Goal: Task Accomplishment & Management: Use online tool/utility

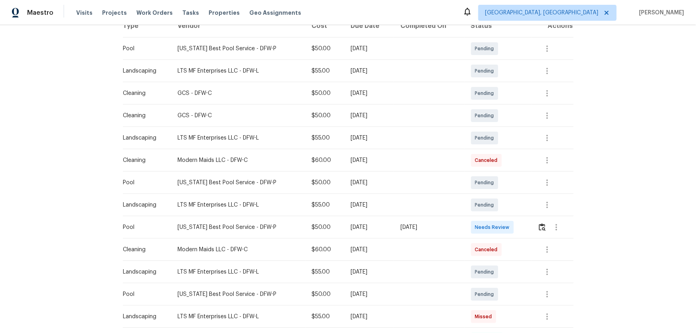
scroll to position [145, 0]
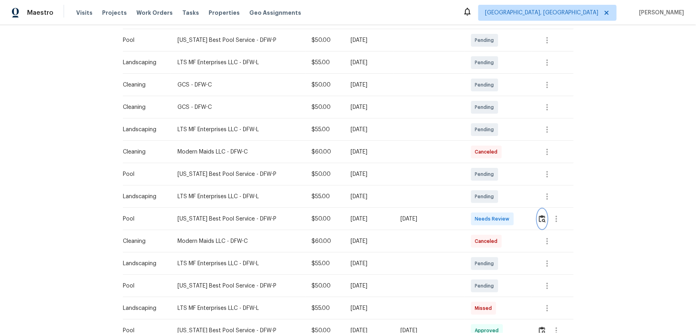
click at [539, 219] on img "button" at bounding box center [541, 219] width 7 height 8
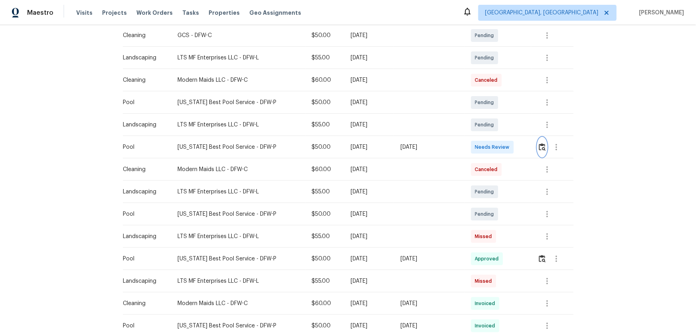
scroll to position [217, 0]
click at [538, 255] on img "button" at bounding box center [541, 258] width 7 height 8
click at [540, 145] on img "button" at bounding box center [541, 146] width 7 height 8
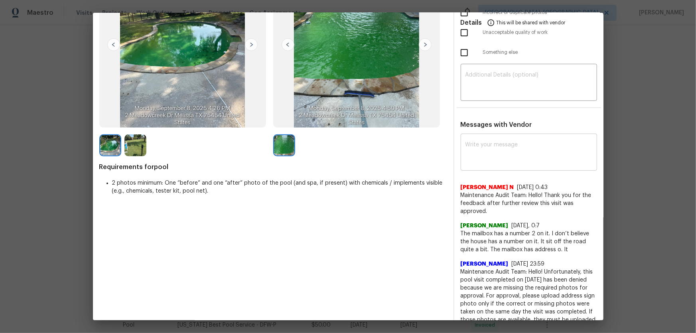
scroll to position [108, 0]
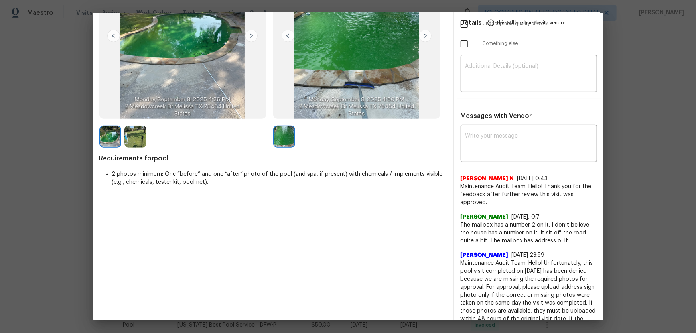
click at [142, 140] on img at bounding box center [135, 137] width 22 height 22
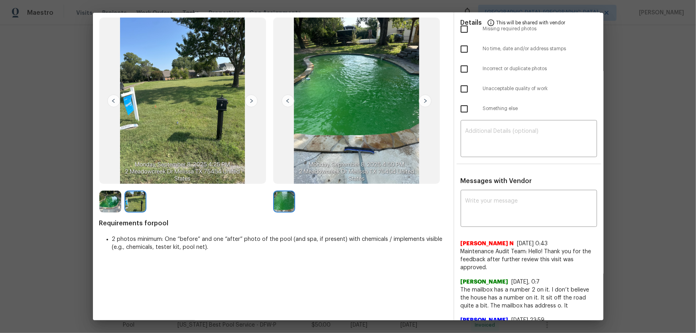
scroll to position [36, 0]
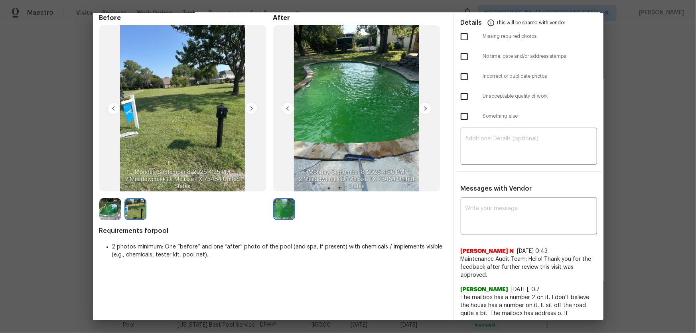
click at [138, 201] on img at bounding box center [135, 209] width 22 height 22
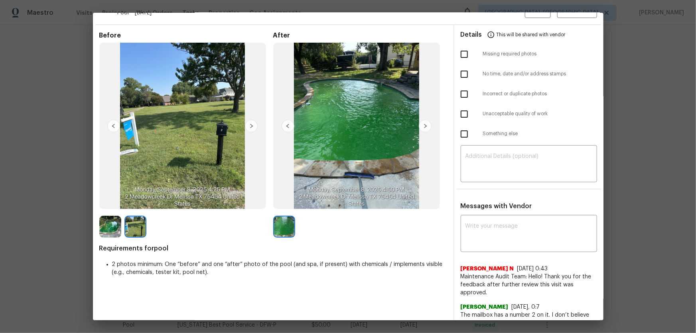
scroll to position [0, 0]
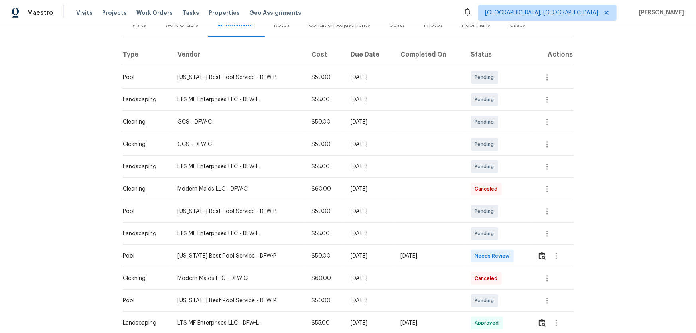
scroll to position [108, 0]
click at [495, 220] on button "button" at bounding box center [541, 255] width 9 height 19
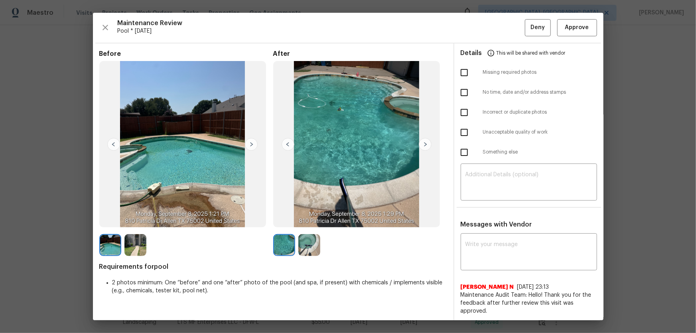
click at [307, 220] on img at bounding box center [309, 245] width 22 height 22
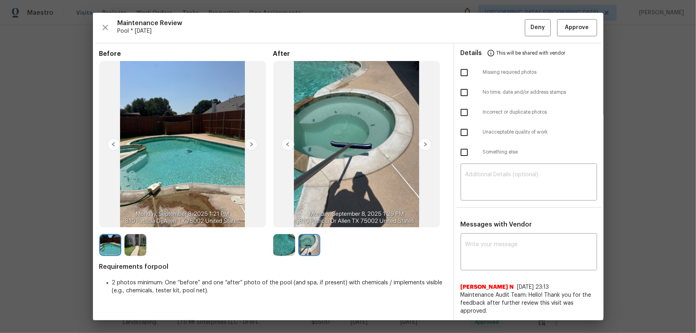
click at [287, 220] on img at bounding box center [284, 245] width 22 height 22
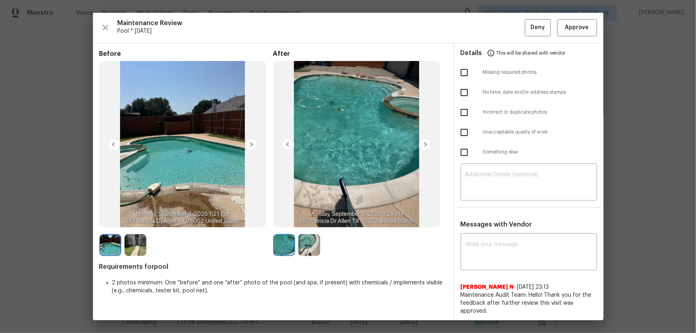
click at [302, 220] on img at bounding box center [309, 245] width 22 height 22
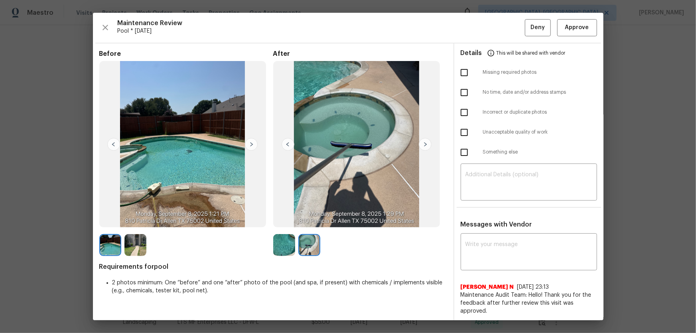
click at [138, 220] on img at bounding box center [135, 245] width 22 height 22
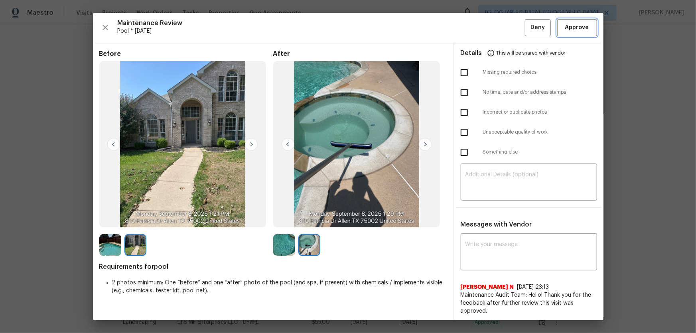
click at [495, 24] on span "Approve" at bounding box center [577, 28] width 24 height 10
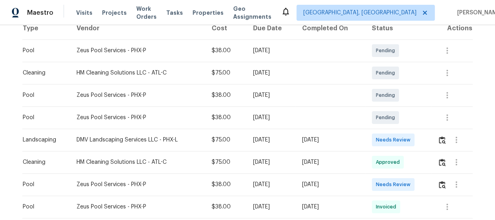
scroll to position [145, 0]
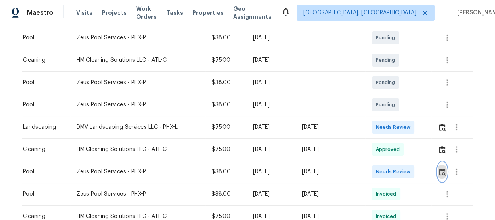
click at [439, 169] on img "button" at bounding box center [442, 172] width 7 height 8
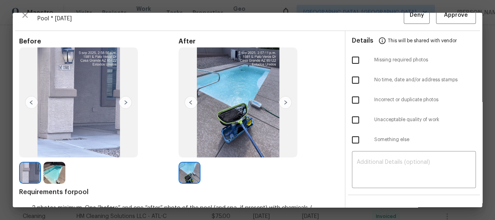
scroll to position [0, 0]
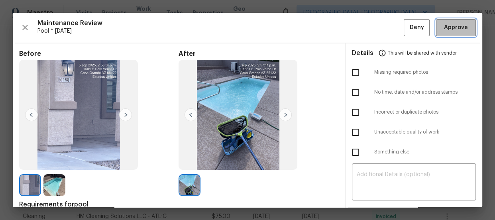
click at [454, 28] on span "Approve" at bounding box center [456, 28] width 24 height 10
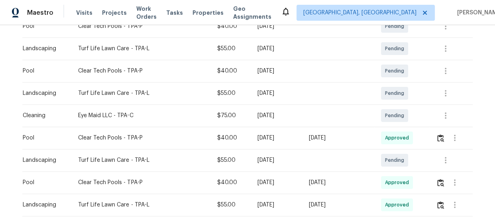
scroll to position [145, 0]
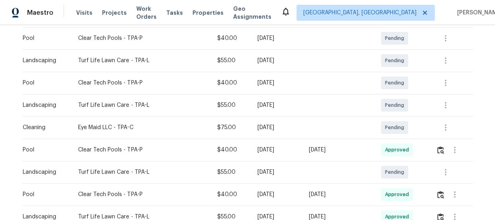
scroll to position [145, 0]
click at [440, 150] on img "button" at bounding box center [440, 150] width 7 height 8
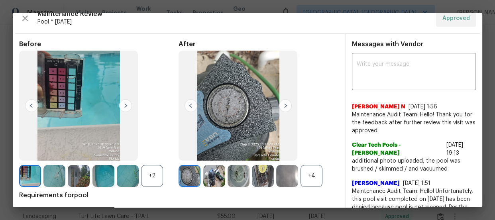
scroll to position [36, 0]
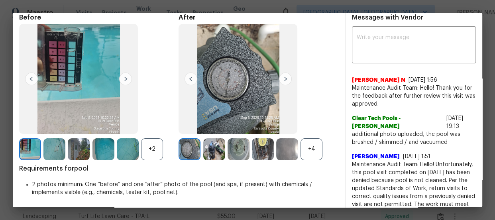
click at [316, 147] on div "+4" at bounding box center [312, 149] width 22 height 22
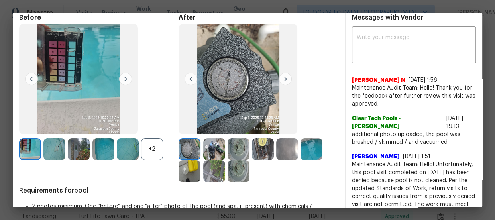
click at [150, 146] on div "+2" at bounding box center [152, 149] width 22 height 22
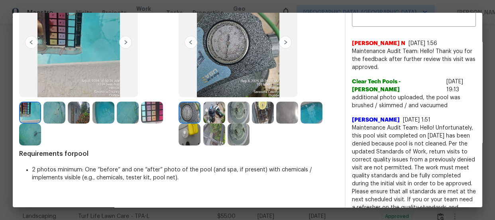
scroll to position [72, 0]
click at [78, 119] on img at bounding box center [79, 113] width 22 height 22
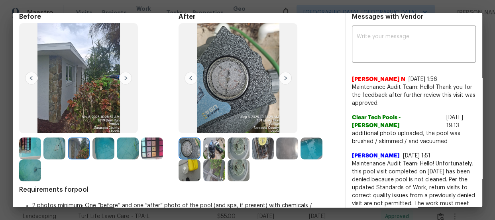
scroll to position [36, 0]
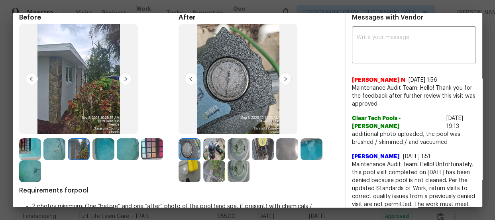
click at [303, 155] on img at bounding box center [312, 149] width 22 height 22
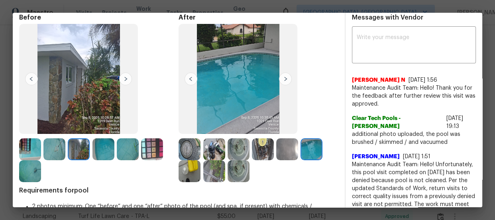
click at [191, 151] on img at bounding box center [190, 149] width 22 height 22
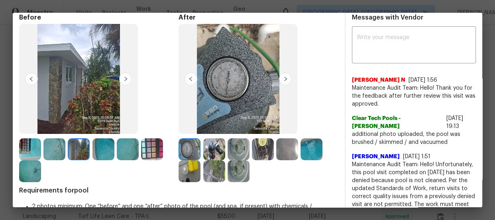
click at [187, 164] on img at bounding box center [190, 171] width 22 height 22
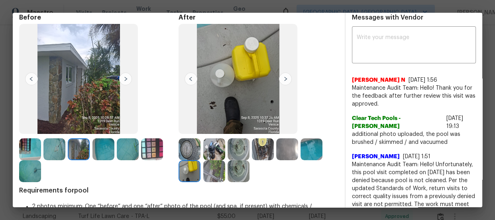
click at [154, 154] on img at bounding box center [152, 149] width 22 height 22
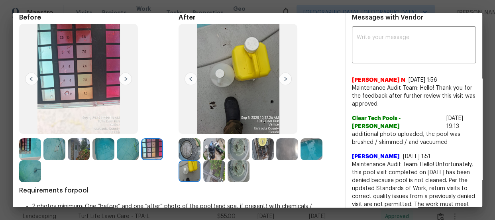
click at [136, 151] on img at bounding box center [128, 149] width 22 height 22
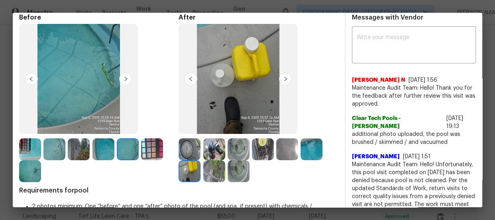
click at [109, 150] on img at bounding box center [103, 149] width 22 height 22
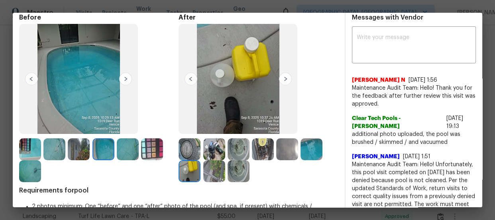
click at [77, 150] on img at bounding box center [79, 149] width 22 height 22
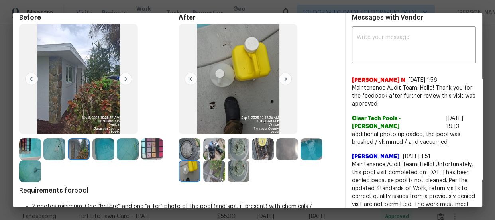
click at [51, 152] on img at bounding box center [54, 149] width 22 height 22
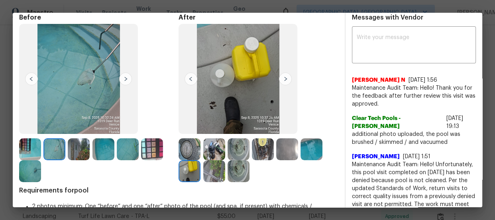
click at [33, 153] on img at bounding box center [30, 149] width 22 height 22
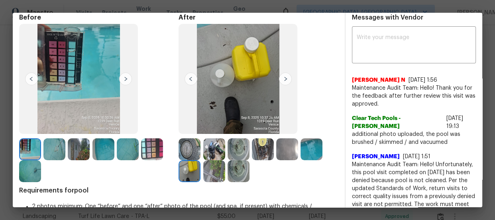
click at [31, 159] on img at bounding box center [30, 149] width 22 height 22
click at [59, 146] on img at bounding box center [54, 149] width 22 height 22
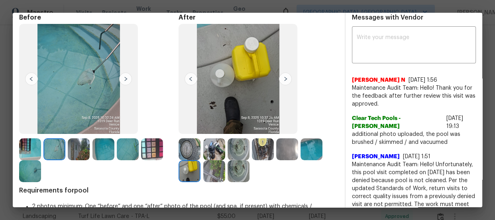
click at [72, 148] on img at bounding box center [79, 149] width 22 height 22
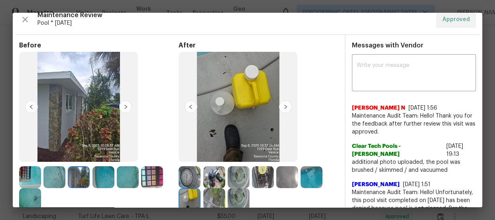
scroll to position [0, 0]
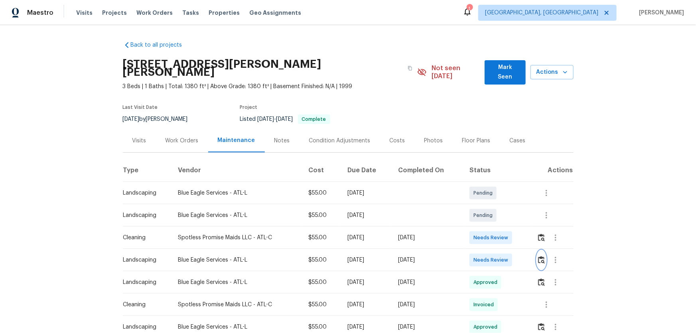
click at [495, 220] on img "button" at bounding box center [541, 260] width 7 height 8
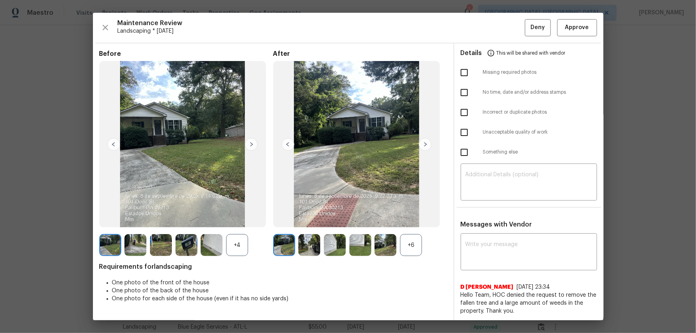
click at [408, 220] on div "+6" at bounding box center [411, 245] width 22 height 22
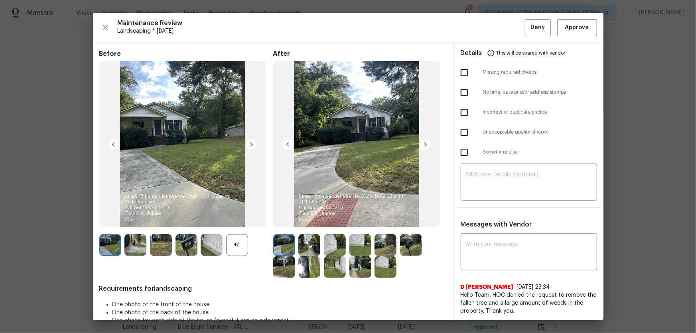
click at [242, 220] on div "+4" at bounding box center [237, 245] width 22 height 22
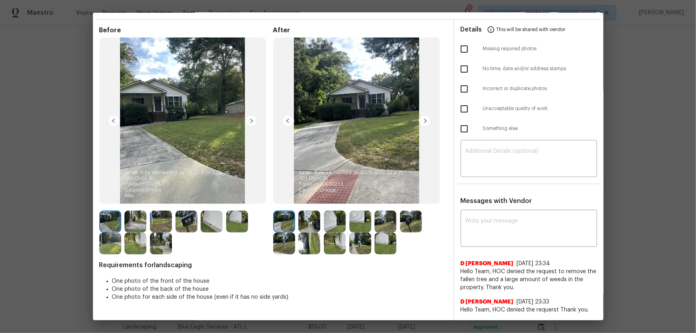
scroll to position [36, 0]
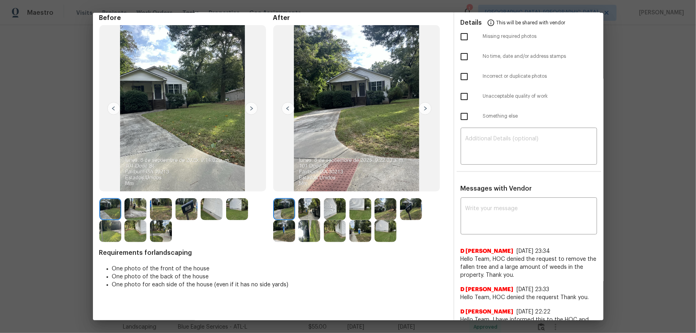
click at [311, 205] on img at bounding box center [309, 209] width 22 height 22
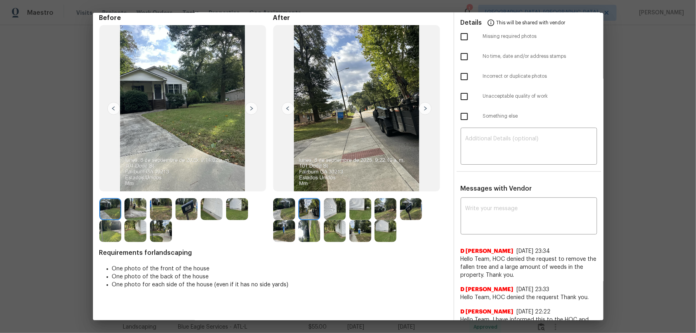
click at [338, 212] on img at bounding box center [335, 209] width 22 height 22
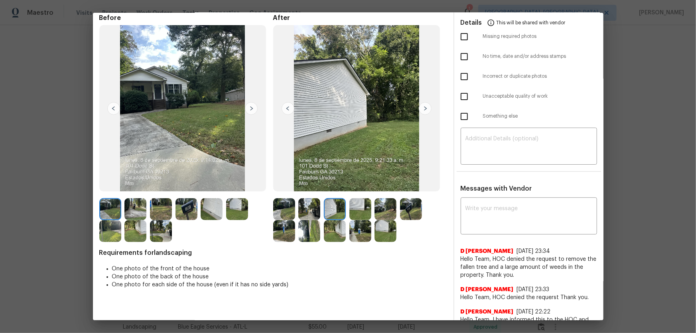
click at [349, 212] on img at bounding box center [360, 209] width 22 height 22
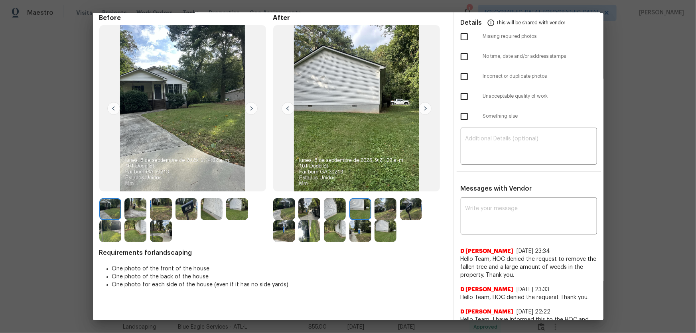
click at [380, 214] on img at bounding box center [385, 209] width 22 height 22
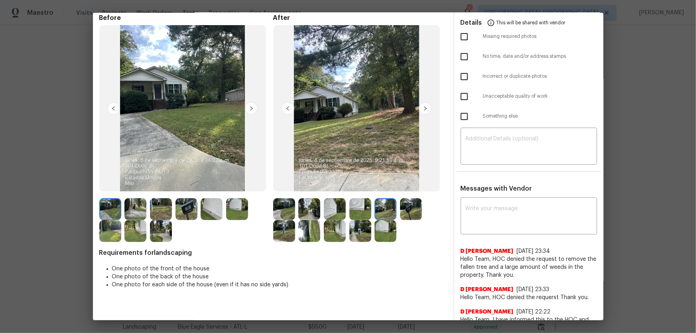
click at [401, 211] on img at bounding box center [411, 209] width 22 height 22
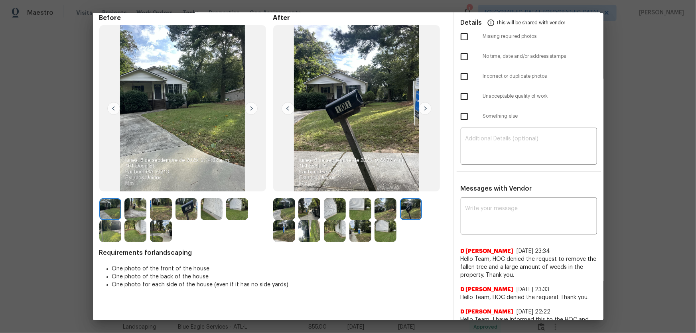
click at [287, 220] on img at bounding box center [284, 231] width 22 height 22
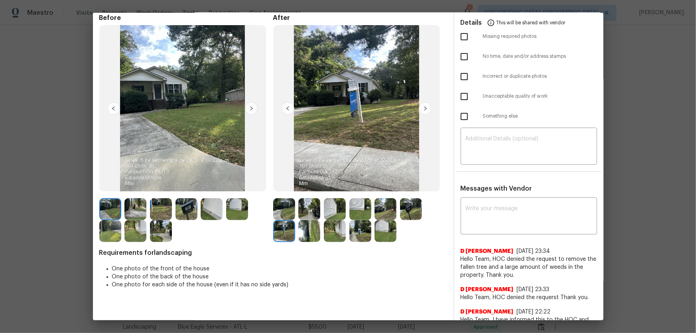
click at [309, 220] on img at bounding box center [309, 231] width 22 height 22
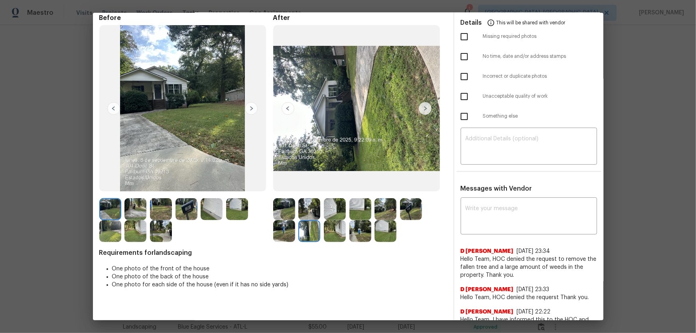
click at [332, 220] on img at bounding box center [335, 231] width 22 height 22
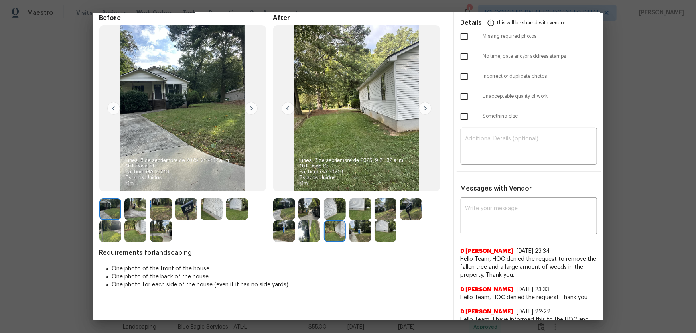
click at [354, 220] on img at bounding box center [360, 231] width 22 height 22
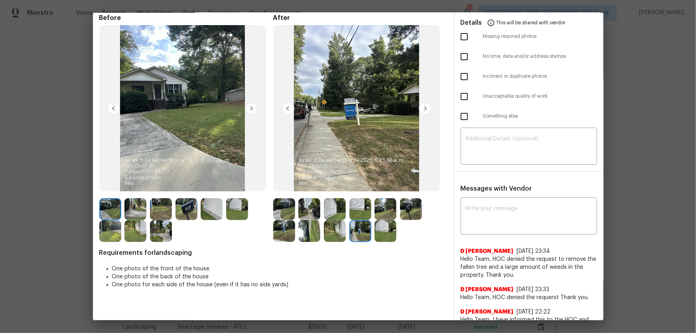
click at [391, 220] on img at bounding box center [385, 231] width 22 height 22
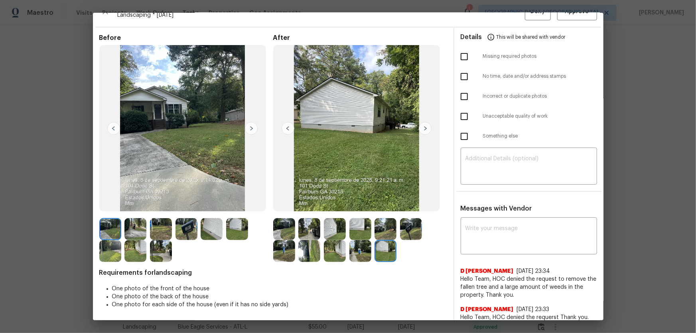
scroll to position [0, 0]
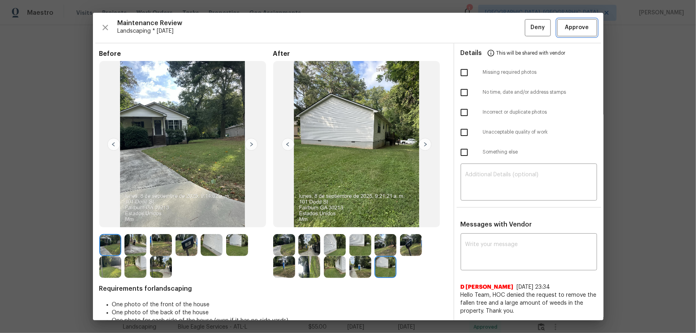
click at [495, 24] on span "Approve" at bounding box center [577, 28] width 24 height 10
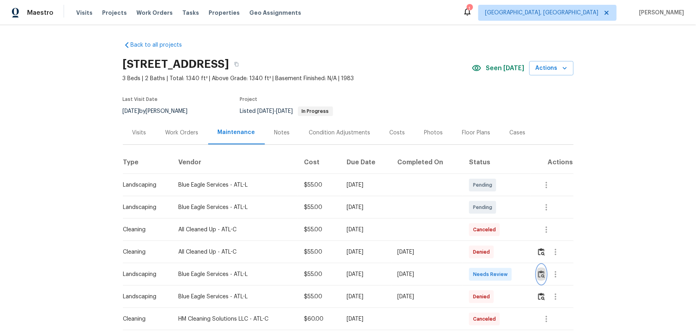
click at [543, 272] on img "button" at bounding box center [541, 274] width 7 height 8
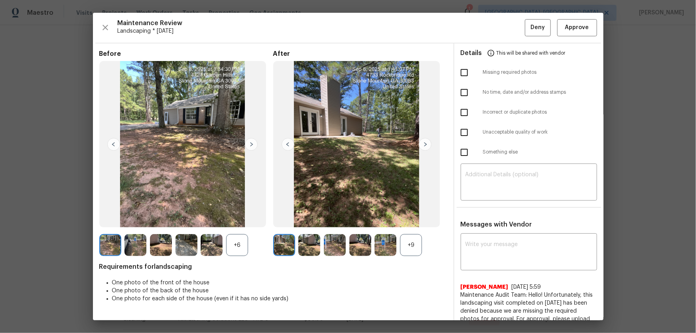
click at [411, 245] on div "+9" at bounding box center [411, 245] width 22 height 22
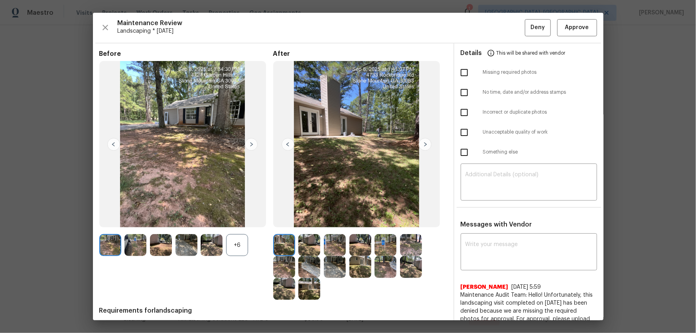
click at [238, 246] on div "+6" at bounding box center [237, 245] width 22 height 22
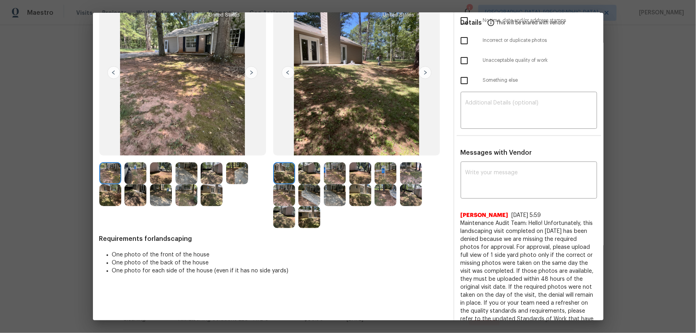
scroll to position [72, 0]
click at [312, 163] on img at bounding box center [309, 173] width 22 height 22
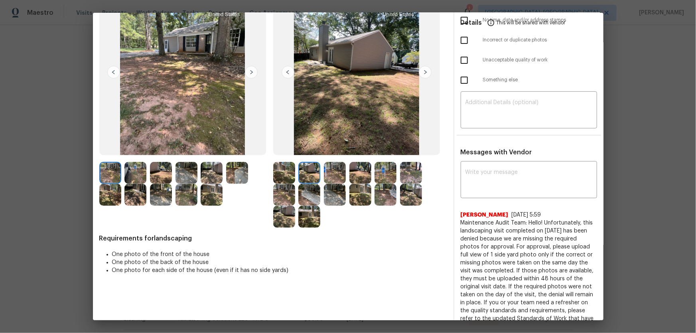
click at [328, 167] on img at bounding box center [335, 173] width 22 height 22
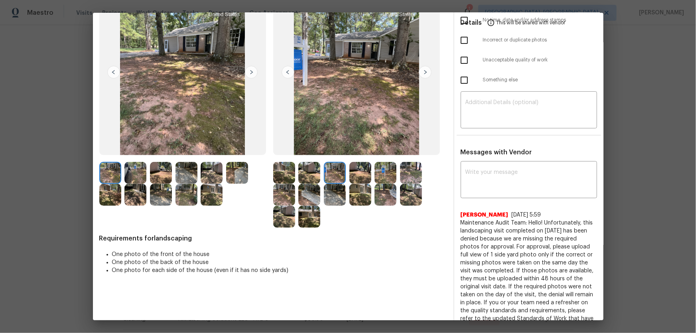
click at [362, 173] on img at bounding box center [360, 173] width 22 height 22
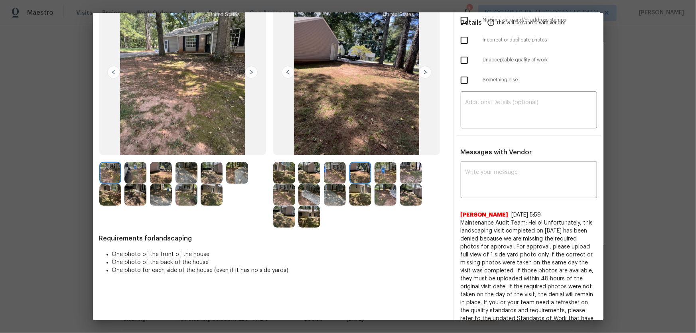
click at [374, 174] on img at bounding box center [385, 173] width 22 height 22
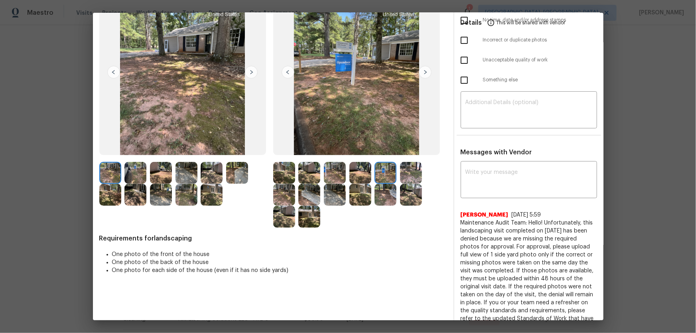
click at [400, 174] on img at bounding box center [411, 173] width 22 height 22
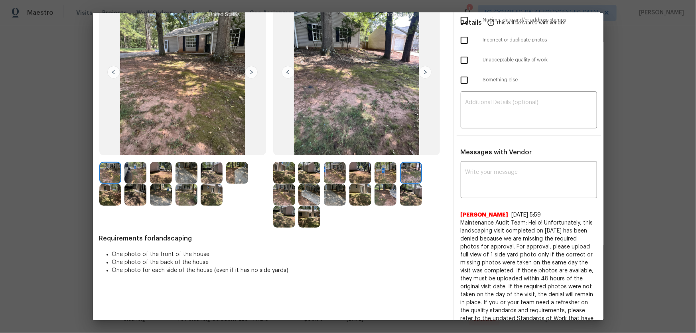
click at [281, 193] on img at bounding box center [284, 195] width 22 height 22
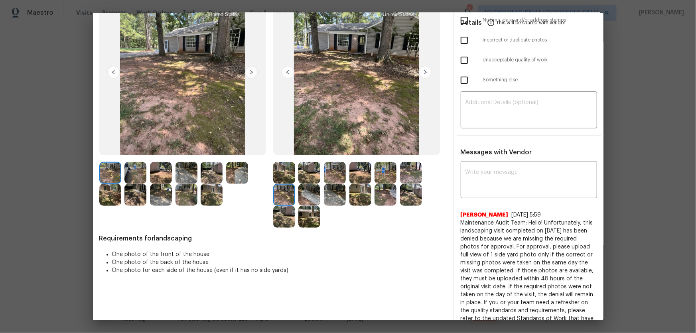
click at [305, 193] on img at bounding box center [309, 195] width 22 height 22
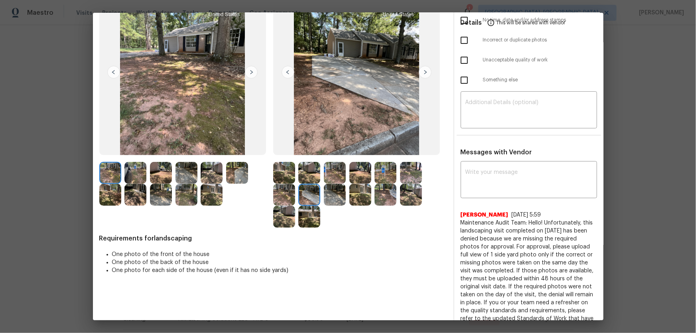
click at [336, 193] on img at bounding box center [335, 195] width 22 height 22
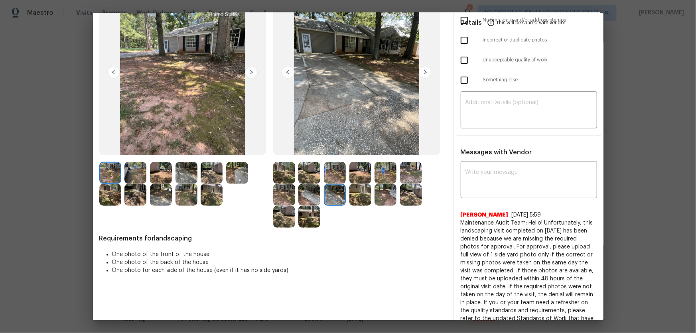
click at [358, 191] on img at bounding box center [360, 195] width 22 height 22
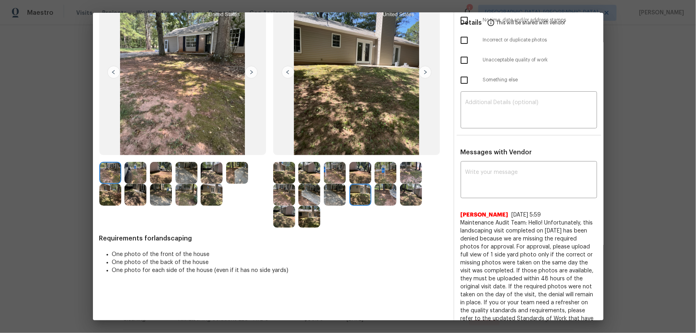
click at [386, 195] on img at bounding box center [385, 195] width 22 height 22
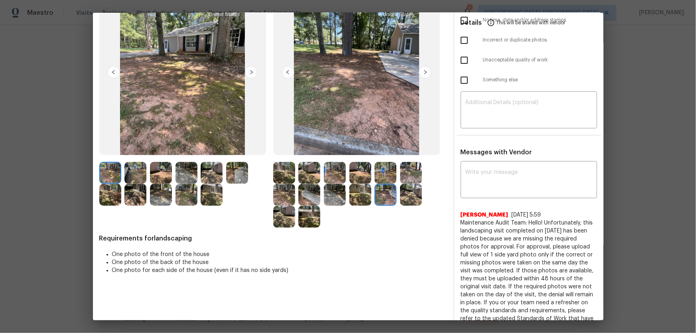
click at [423, 195] on div at bounding box center [360, 195] width 174 height 66
click at [284, 219] on img at bounding box center [284, 217] width 22 height 22
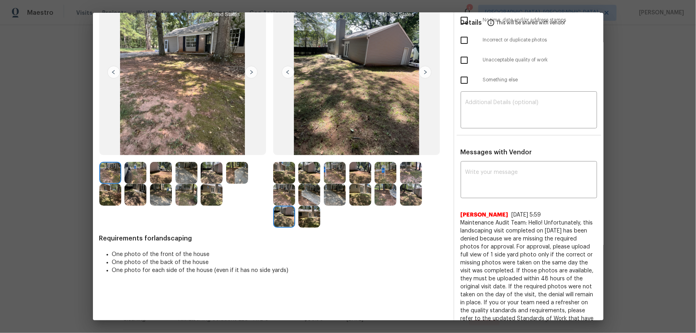
click at [312, 218] on img at bounding box center [309, 217] width 22 height 22
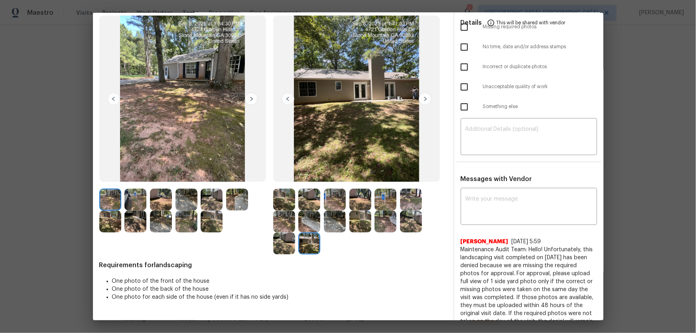
scroll to position [0, 0]
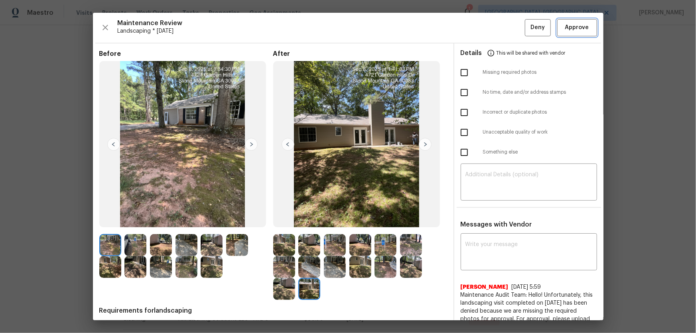
click at [586, 31] on button "Approve" at bounding box center [577, 27] width 40 height 17
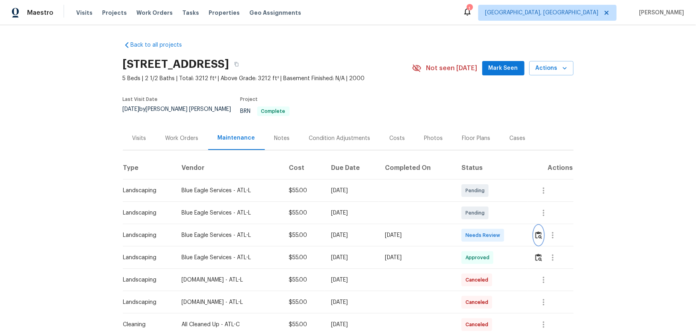
click at [495, 220] on img "button" at bounding box center [538, 235] width 7 height 8
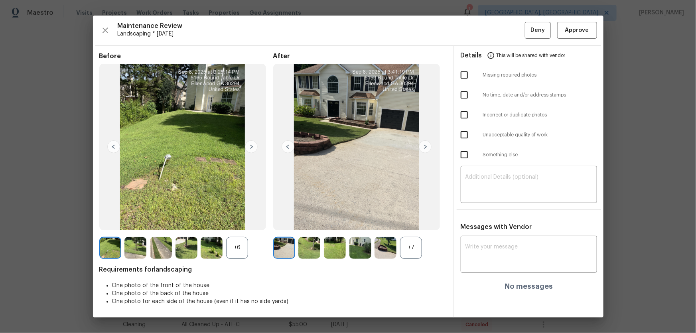
click at [412, 220] on div "+7" at bounding box center [411, 248] width 22 height 22
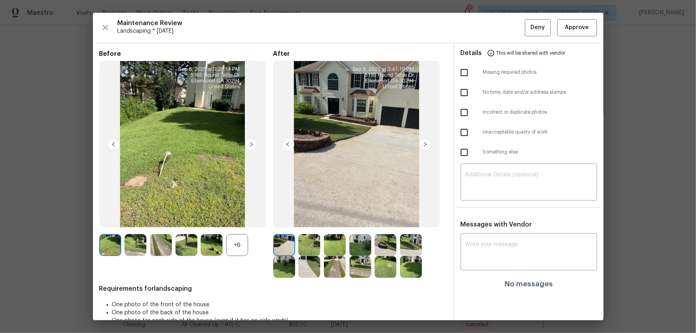
click at [226, 220] on div at bounding box center [213, 245] width 26 height 22
click at [238, 220] on div "+6" at bounding box center [237, 245] width 22 height 22
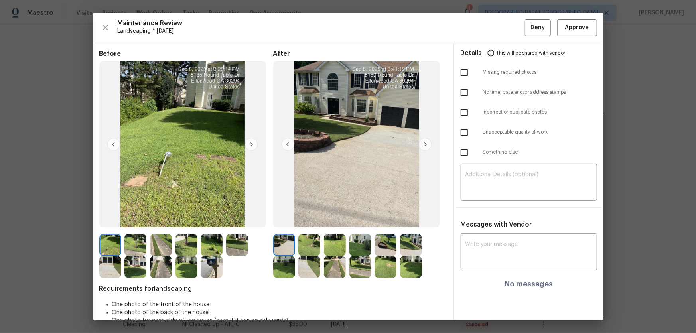
scroll to position [16, 0]
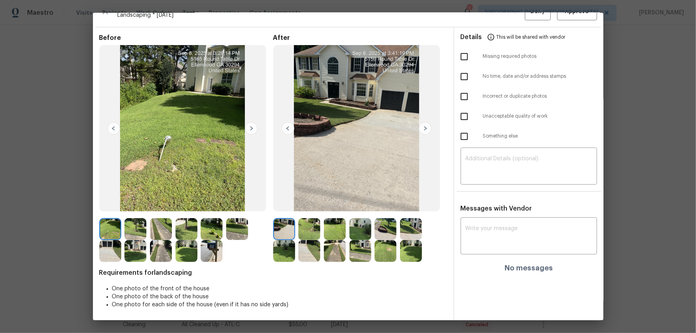
click at [307, 220] on img at bounding box center [309, 229] width 22 height 22
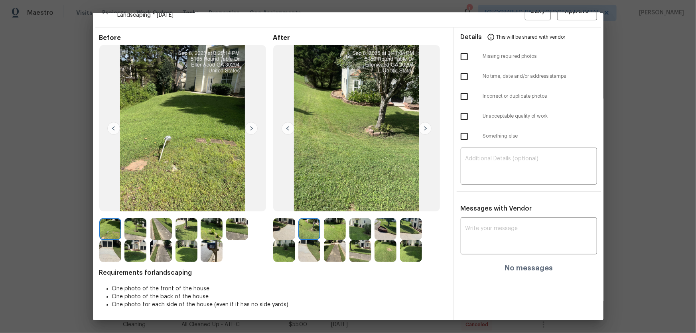
click at [334, 220] on img at bounding box center [335, 229] width 22 height 22
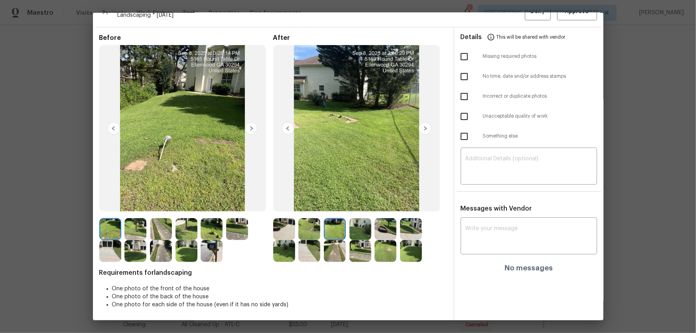
click at [385, 220] on img at bounding box center [385, 229] width 22 height 22
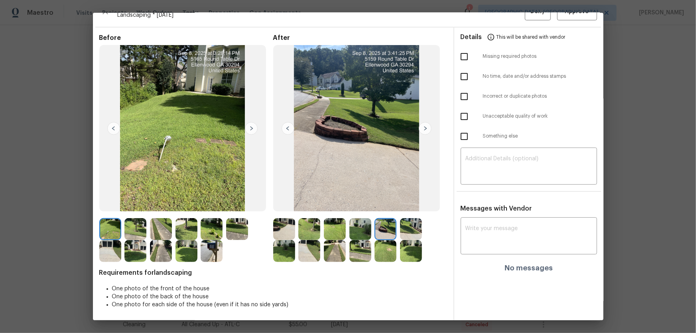
click at [402, 220] on img at bounding box center [411, 229] width 22 height 22
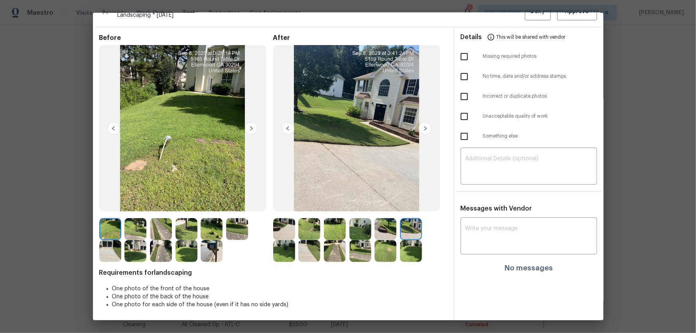
click at [285, 220] on img at bounding box center [284, 251] width 22 height 22
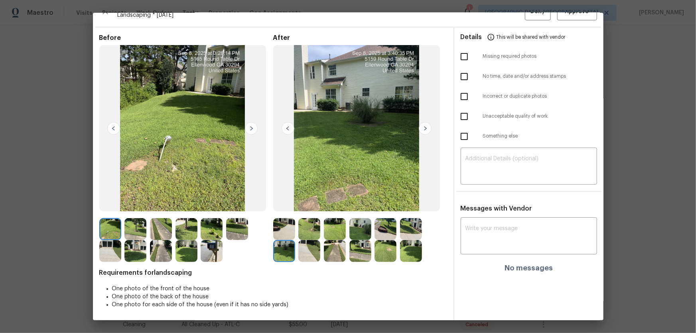
click at [301, 220] on img at bounding box center [309, 251] width 22 height 22
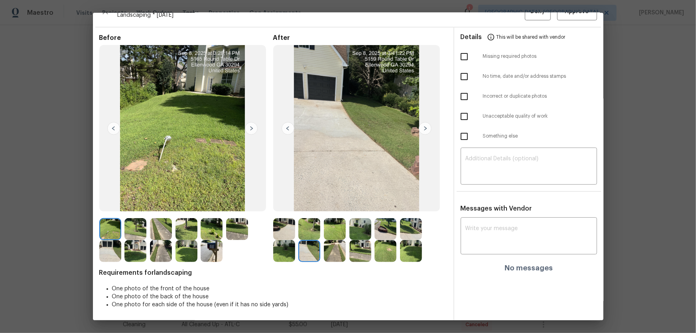
click at [340, 220] on img at bounding box center [335, 251] width 22 height 22
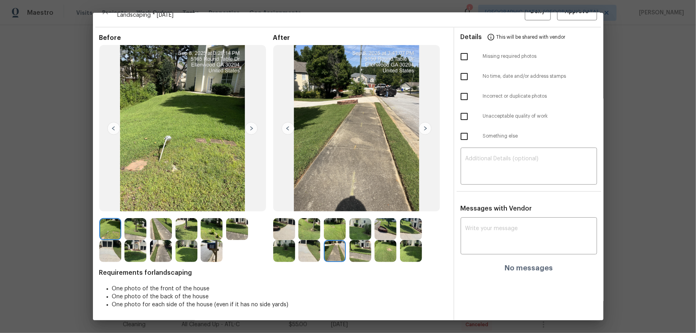
click at [359, 220] on img at bounding box center [360, 251] width 22 height 22
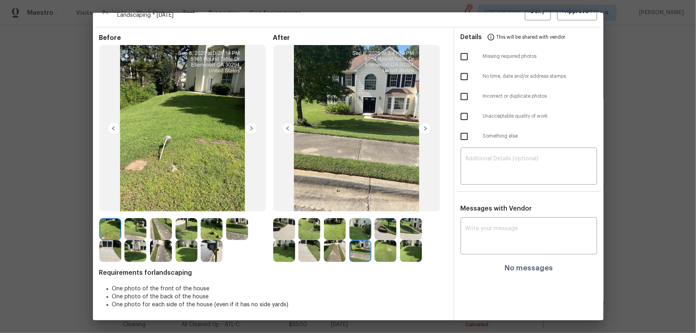
click at [387, 220] on img at bounding box center [385, 251] width 22 height 22
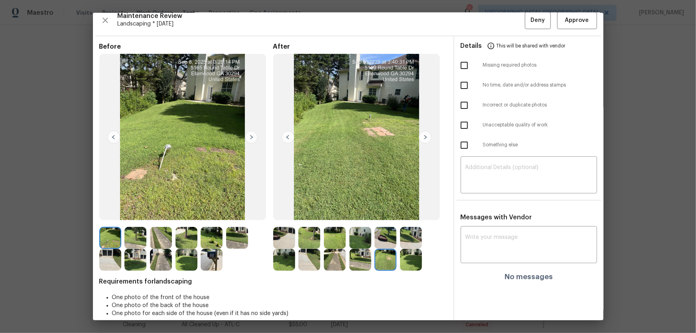
scroll to position [0, 0]
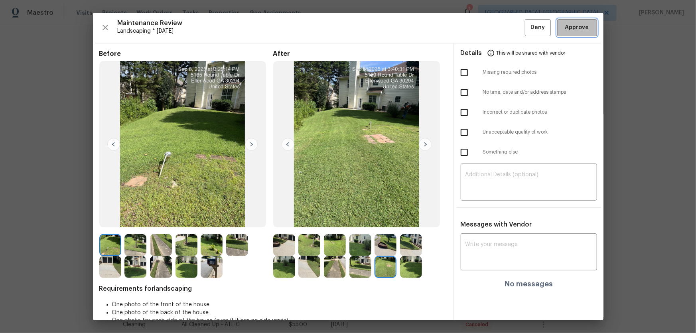
drag, startPoint x: 568, startPoint y: 34, endPoint x: 568, endPoint y: 29, distance: 4.8
click at [495, 33] on button "Approve" at bounding box center [577, 27] width 40 height 17
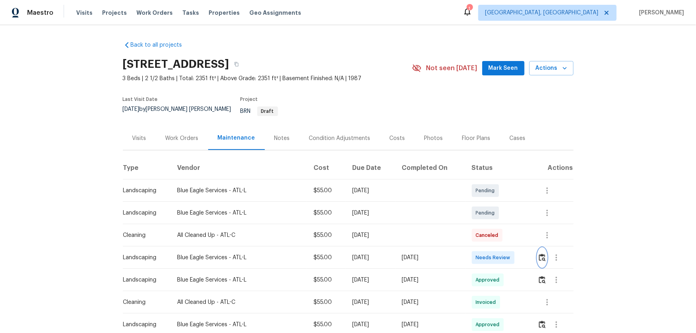
click at [495, 220] on img "button" at bounding box center [541, 257] width 7 height 8
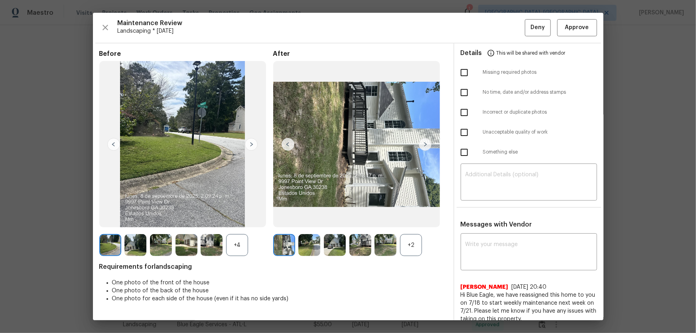
click at [403, 220] on div "+2" at bounding box center [411, 245] width 22 height 22
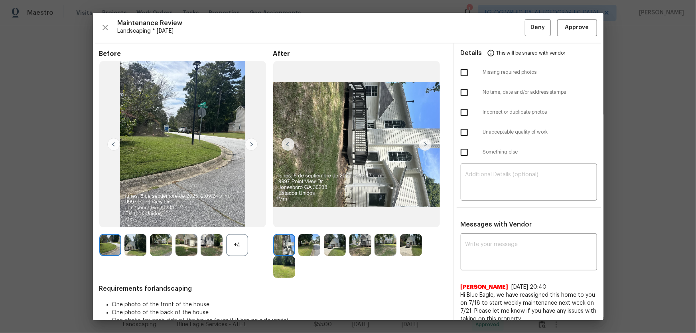
click at [236, 220] on div "+4" at bounding box center [237, 245] width 22 height 22
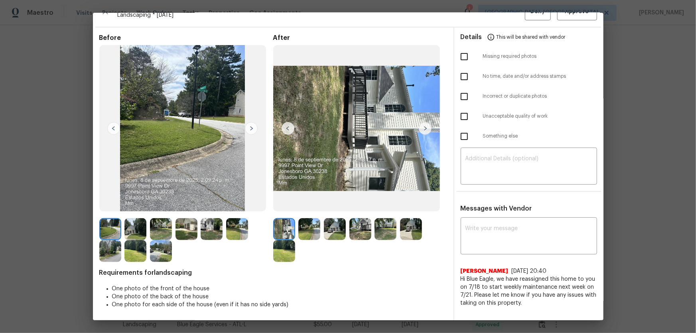
click at [305, 220] on img at bounding box center [309, 229] width 22 height 22
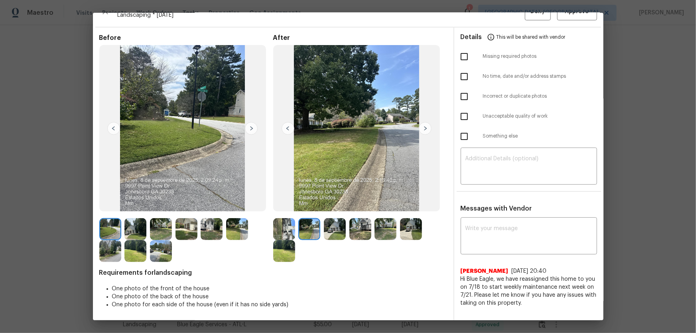
click at [338, 220] on img at bounding box center [335, 229] width 22 height 22
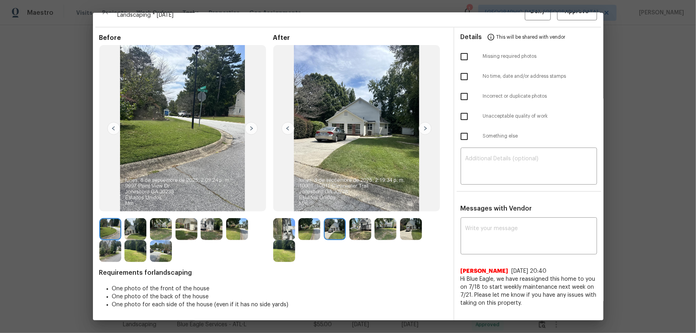
click at [363, 220] on img at bounding box center [360, 229] width 22 height 22
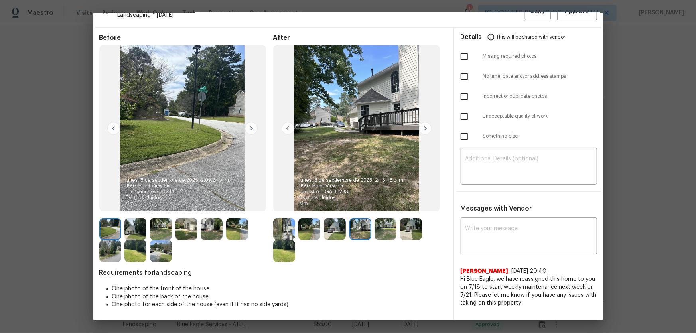
click at [382, 220] on img at bounding box center [385, 229] width 22 height 22
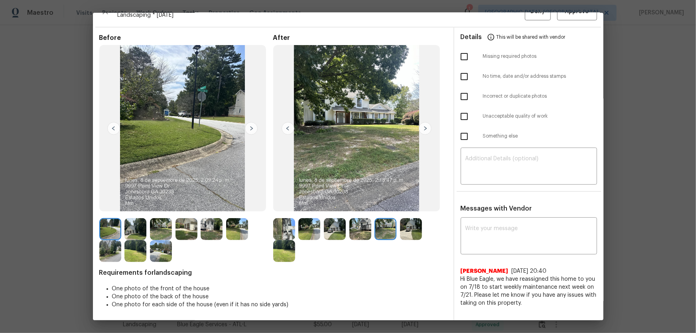
click at [401, 220] on img at bounding box center [411, 229] width 22 height 22
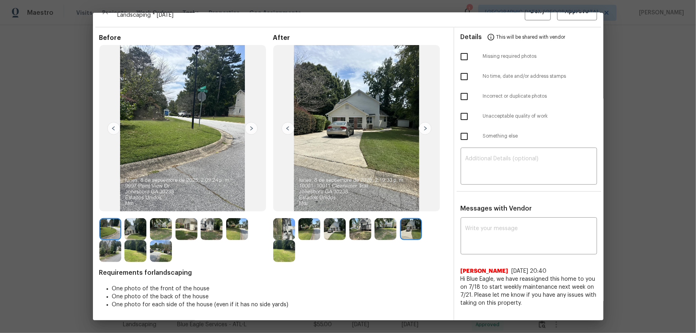
click at [283, 220] on img at bounding box center [284, 251] width 22 height 22
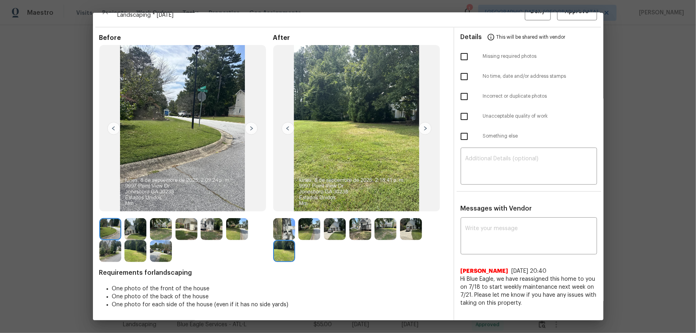
scroll to position [0, 0]
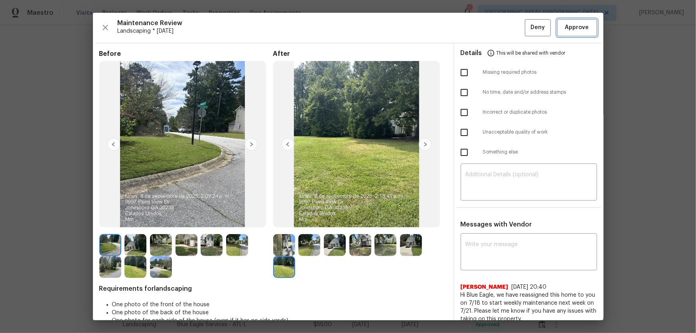
click at [495, 23] on span "Approve" at bounding box center [577, 28] width 24 height 10
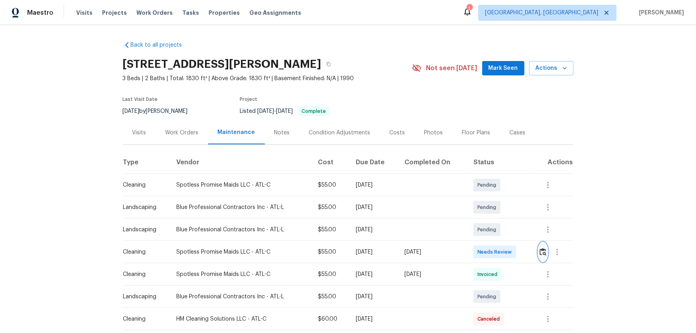
click at [543, 247] on button "button" at bounding box center [542, 251] width 9 height 19
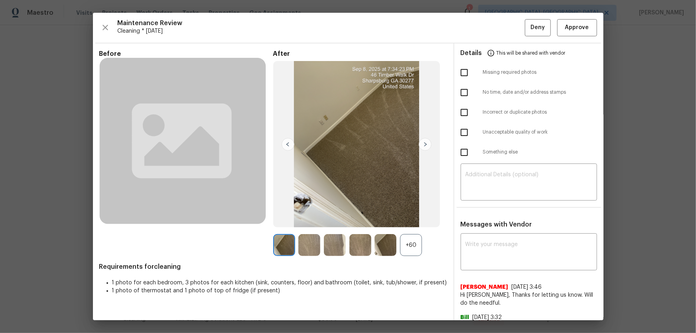
click at [407, 250] on div "+60" at bounding box center [411, 245] width 22 height 22
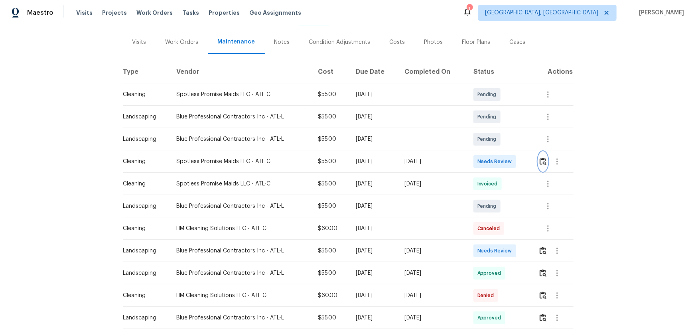
scroll to position [108, 0]
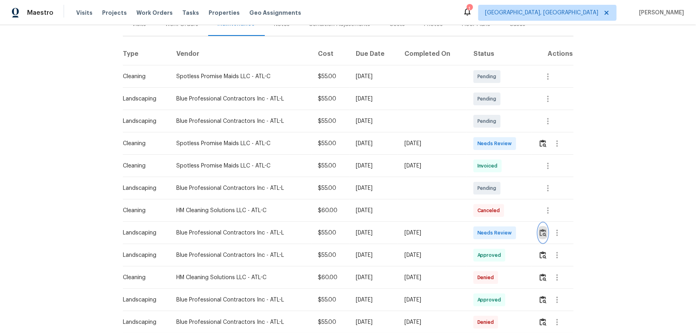
click at [542, 234] on img "button" at bounding box center [542, 233] width 7 height 8
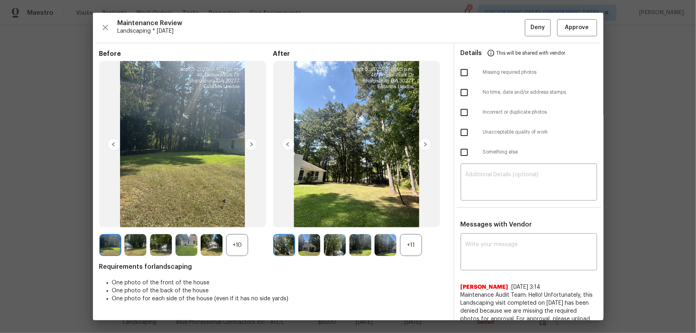
click at [412, 243] on div "+11" at bounding box center [411, 245] width 22 height 22
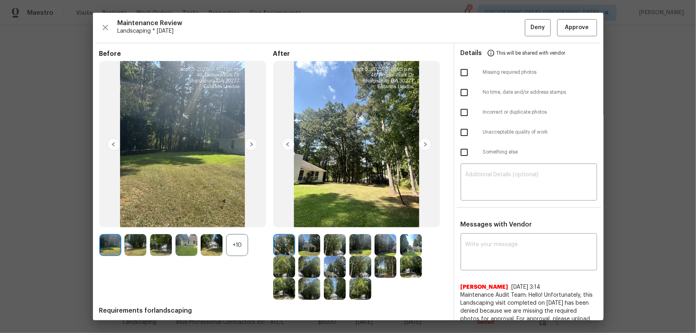
click at [234, 245] on div "+10" at bounding box center [237, 245] width 22 height 22
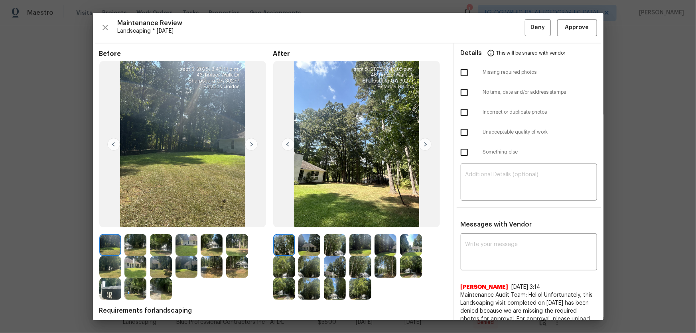
click at [299, 246] on img at bounding box center [309, 245] width 22 height 22
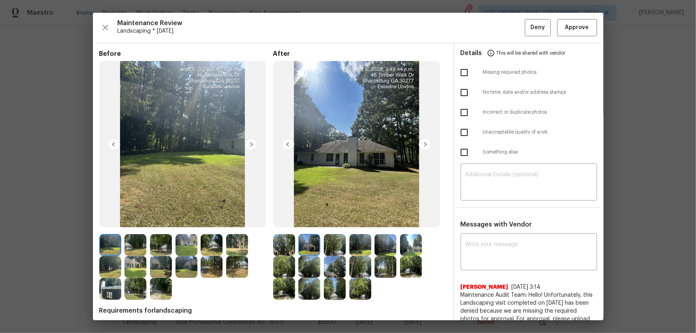
click at [338, 250] on img at bounding box center [335, 245] width 22 height 22
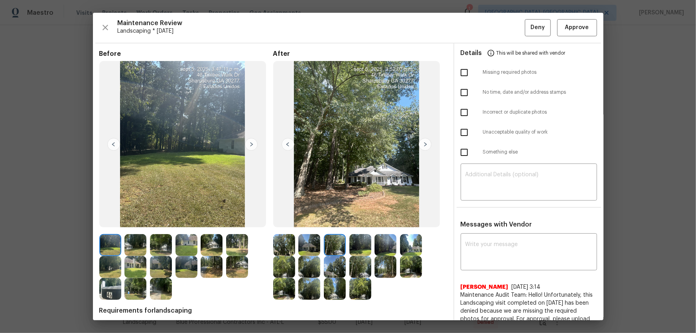
click at [353, 252] on img at bounding box center [360, 245] width 22 height 22
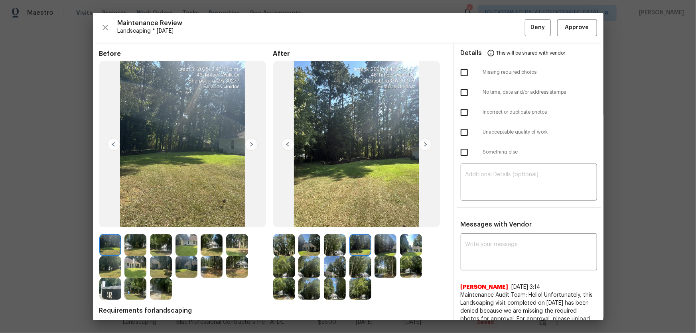
click at [388, 252] on img at bounding box center [385, 245] width 22 height 22
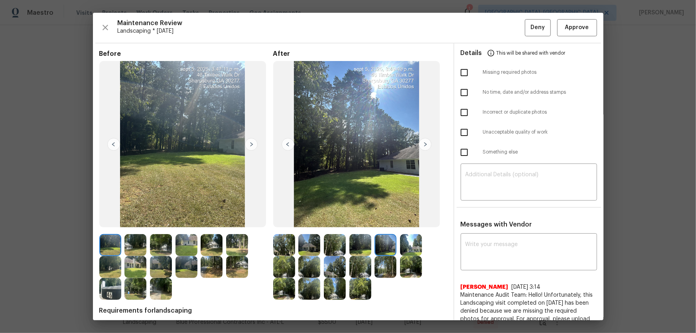
click at [401, 251] on img at bounding box center [411, 245] width 22 height 22
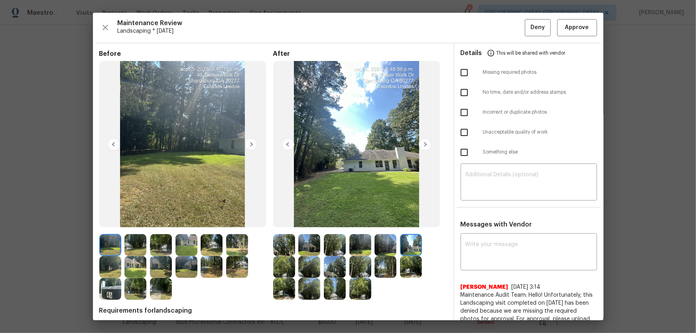
click at [290, 259] on img at bounding box center [284, 267] width 22 height 22
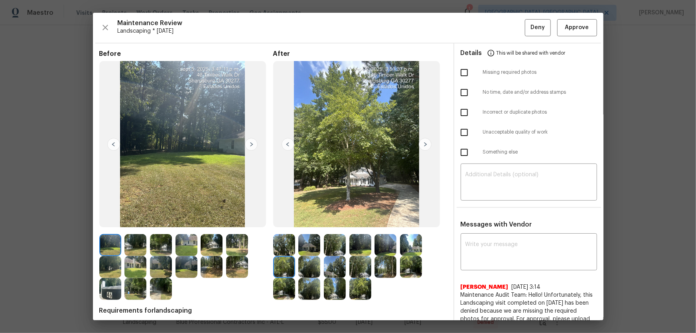
click at [301, 263] on img at bounding box center [309, 267] width 22 height 22
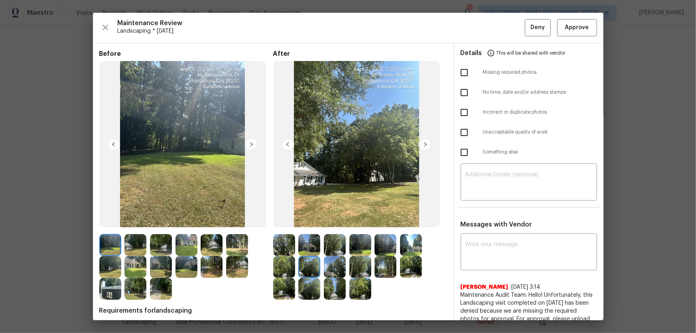
click at [335, 266] on img at bounding box center [335, 267] width 22 height 22
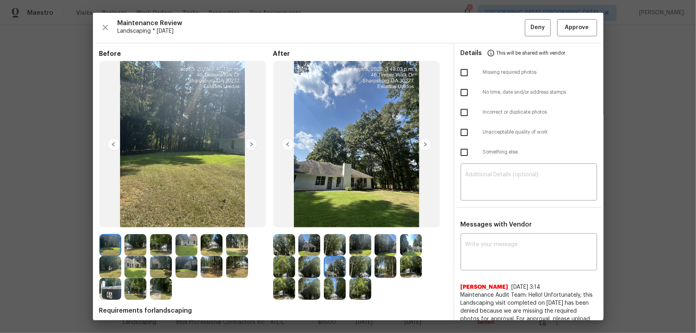
click at [350, 265] on img at bounding box center [360, 267] width 22 height 22
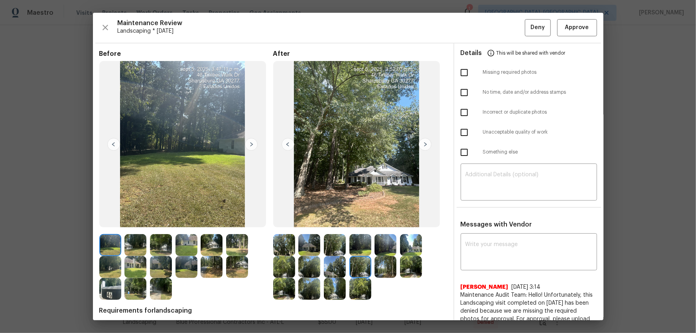
click at [388, 268] on img at bounding box center [385, 267] width 22 height 22
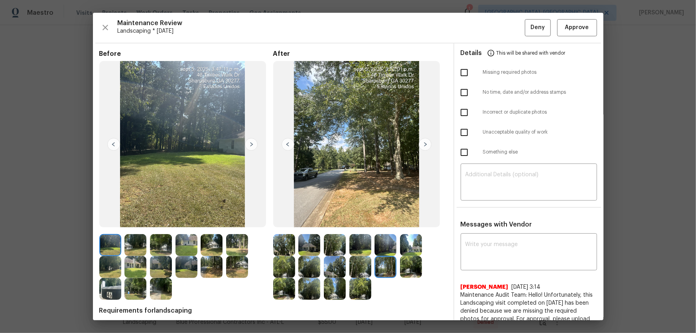
click at [409, 268] on img at bounding box center [411, 267] width 22 height 22
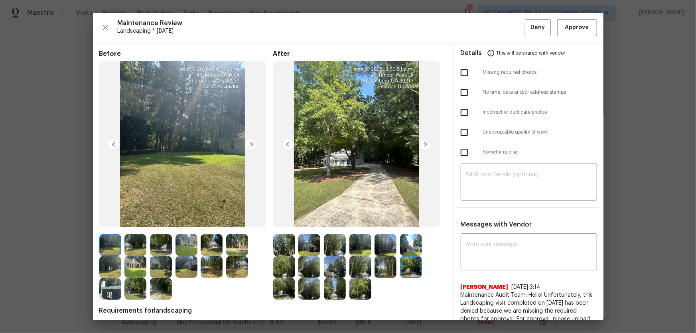
click at [283, 290] on img at bounding box center [284, 289] width 22 height 22
click at [311, 293] on img at bounding box center [309, 289] width 22 height 22
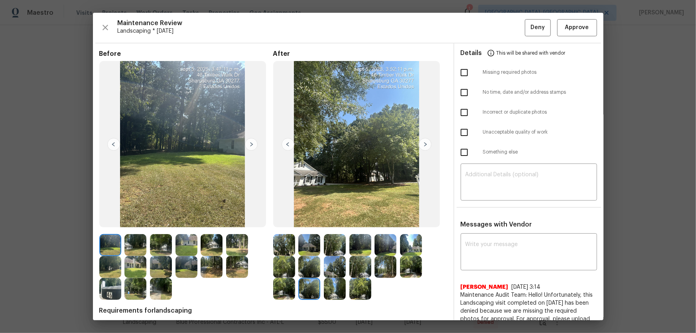
click at [335, 293] on img at bounding box center [335, 289] width 22 height 22
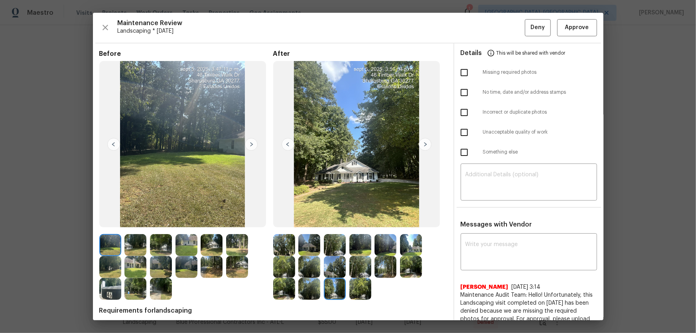
click at [360, 294] on img at bounding box center [360, 289] width 22 height 22
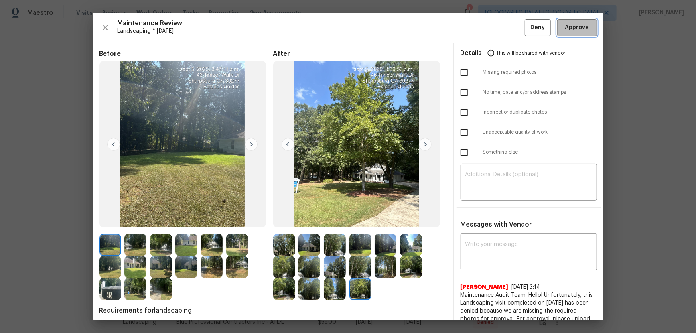
click at [578, 33] on button "Approve" at bounding box center [577, 27] width 40 height 17
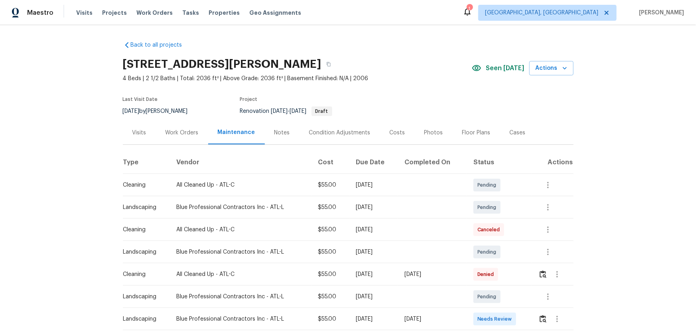
scroll to position [36, 0]
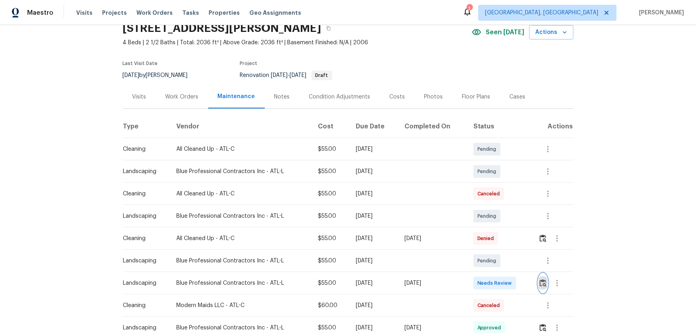
click at [542, 281] on img "button" at bounding box center [542, 283] width 7 height 8
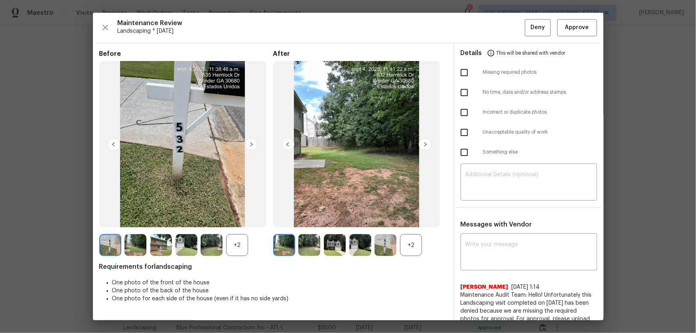
click at [412, 243] on div "+2" at bounding box center [411, 245] width 22 height 22
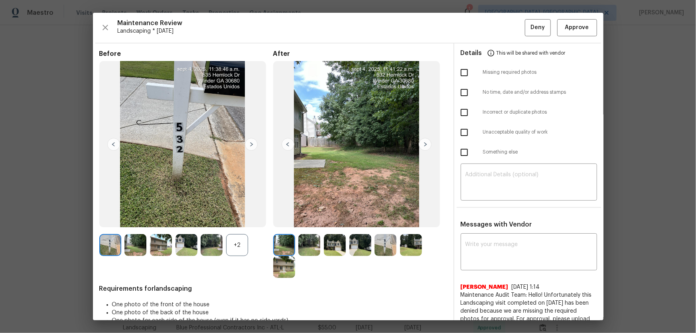
click at [229, 246] on div "+2" at bounding box center [237, 245] width 22 height 22
click at [585, 20] on button "Approve" at bounding box center [577, 27] width 40 height 17
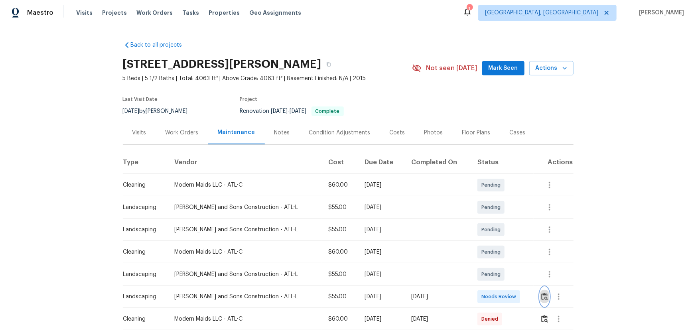
click at [541, 296] on img "button" at bounding box center [544, 297] width 7 height 8
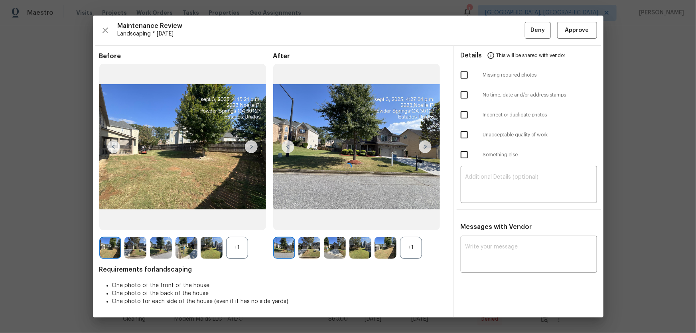
click at [415, 251] on div at bounding box center [348, 167] width 510 height 302
click at [414, 251] on div "+1" at bounding box center [411, 248] width 22 height 22
click at [234, 246] on div "+1" at bounding box center [237, 248] width 22 height 22
click at [308, 248] on img at bounding box center [309, 248] width 22 height 22
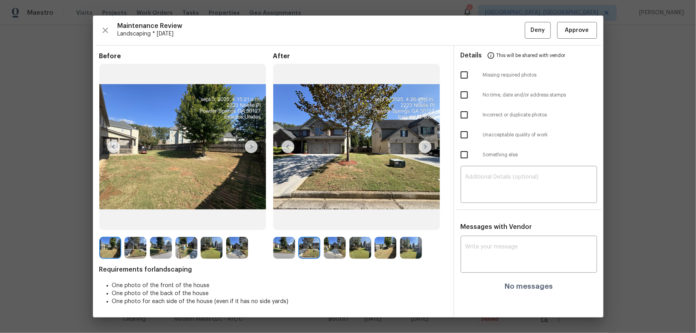
drag, startPoint x: 333, startPoint y: 250, endPoint x: 345, endPoint y: 251, distance: 12.0
click at [334, 250] on img at bounding box center [335, 248] width 22 height 22
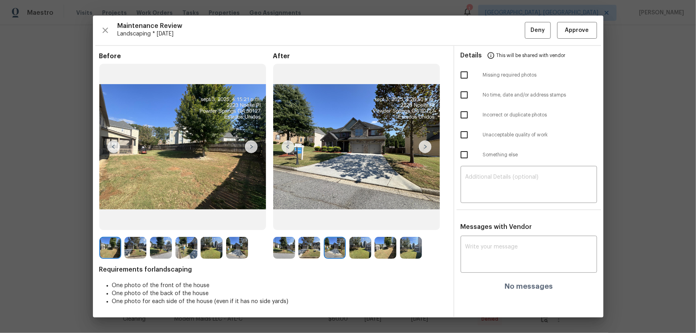
click at [362, 252] on img at bounding box center [360, 248] width 22 height 22
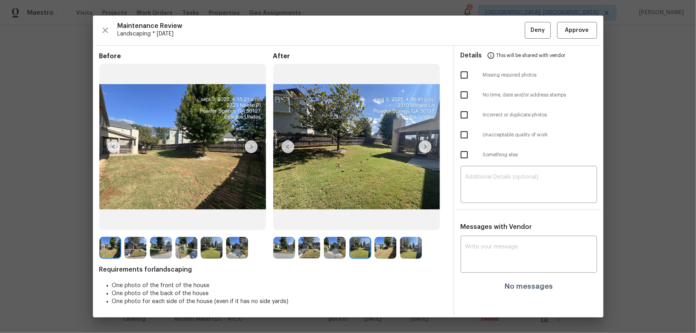
click at [387, 253] on img at bounding box center [385, 248] width 22 height 22
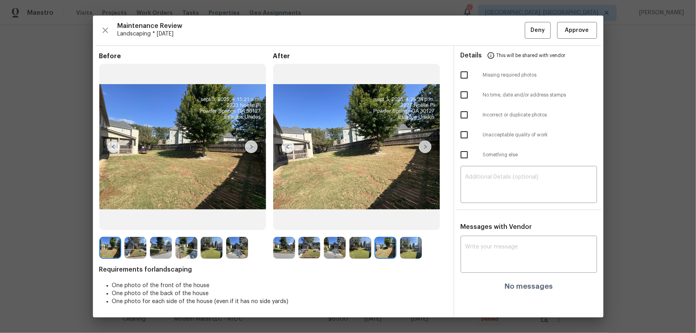
click at [406, 250] on img at bounding box center [411, 248] width 22 height 22
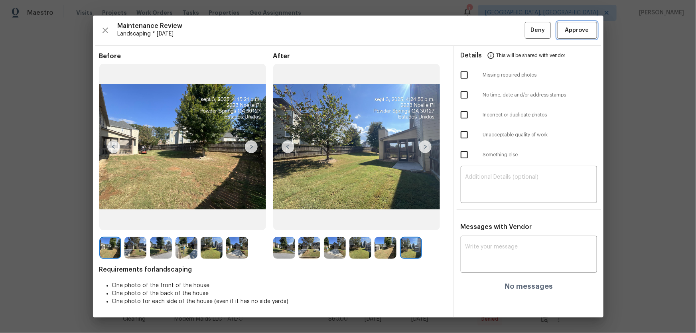
click at [571, 31] on span "Approve" at bounding box center [577, 31] width 24 height 10
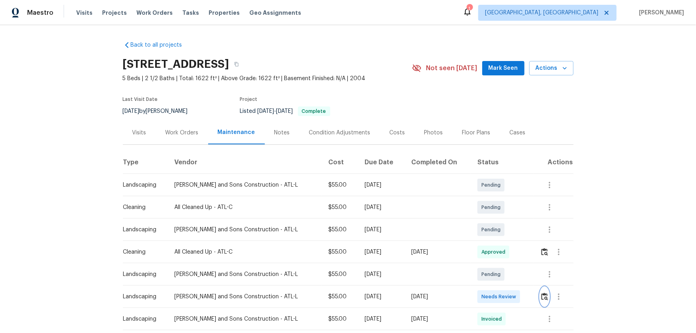
click at [495, 220] on img "button" at bounding box center [544, 297] width 7 height 8
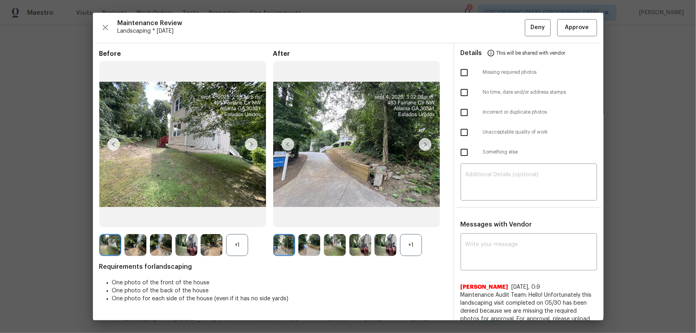
click at [415, 220] on div "+1" at bounding box center [411, 245] width 22 height 22
click at [241, 220] on div "+1" at bounding box center [237, 245] width 22 height 22
click at [308, 220] on img at bounding box center [309, 245] width 22 height 22
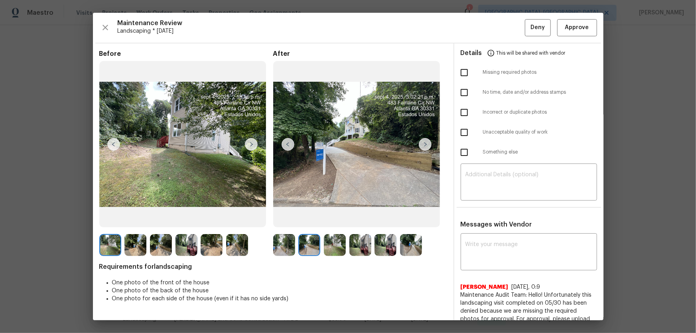
click at [336, 220] on img at bounding box center [335, 245] width 22 height 22
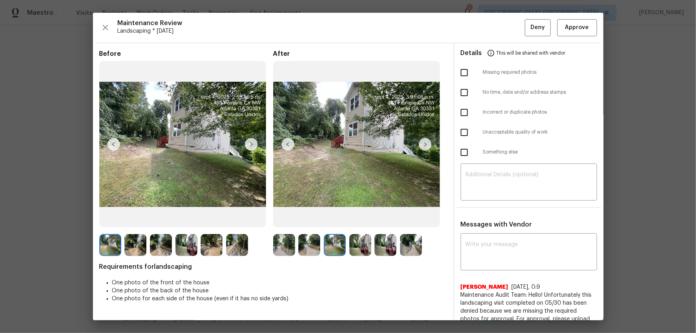
click at [360, 220] on img at bounding box center [360, 245] width 22 height 22
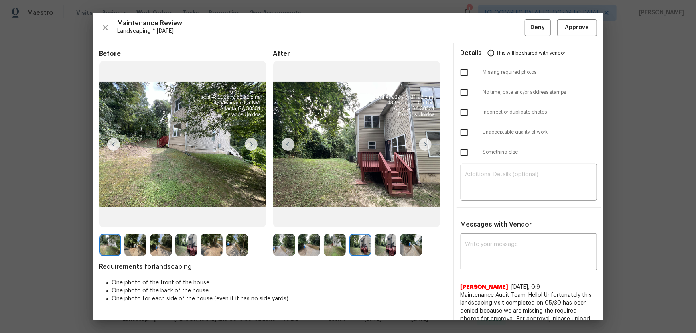
click at [379, 220] on img at bounding box center [385, 245] width 22 height 22
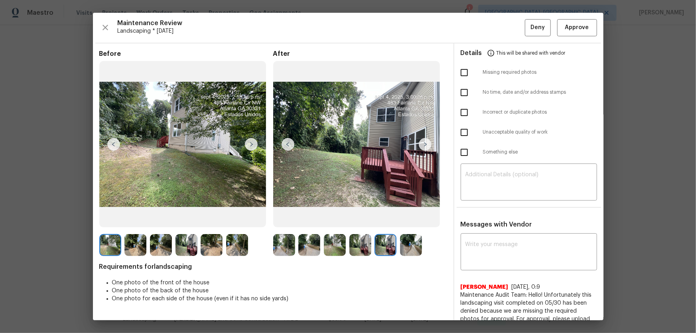
click at [403, 220] on img at bounding box center [411, 245] width 22 height 22
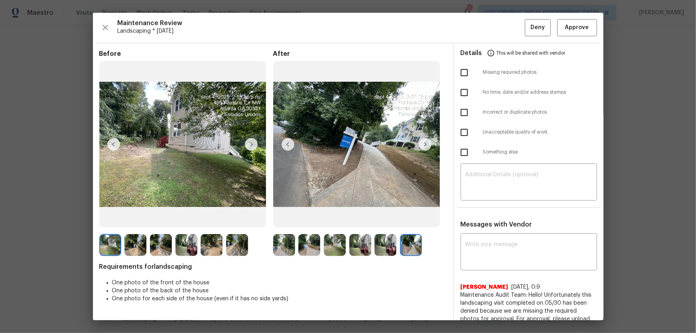
click at [332, 220] on img at bounding box center [335, 245] width 22 height 22
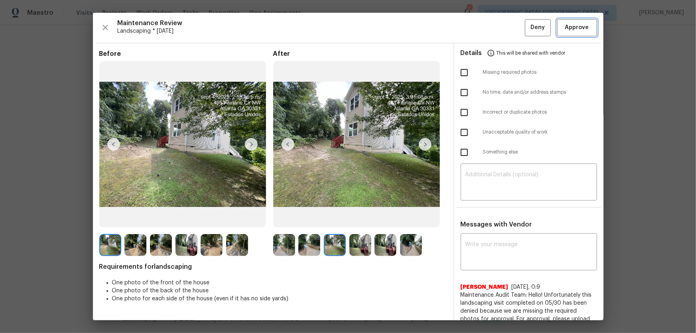
click at [495, 25] on span "Approve" at bounding box center [577, 28] width 24 height 10
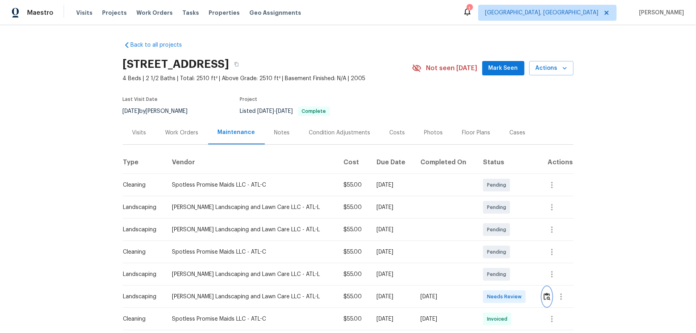
click at [495, 220] on img "button" at bounding box center [546, 297] width 7 height 8
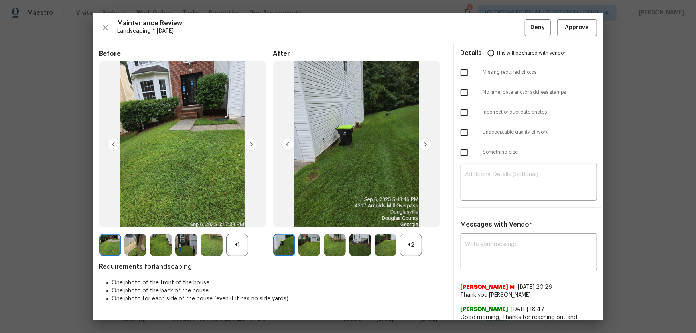
click at [416, 220] on div "+2" at bounding box center [411, 245] width 22 height 22
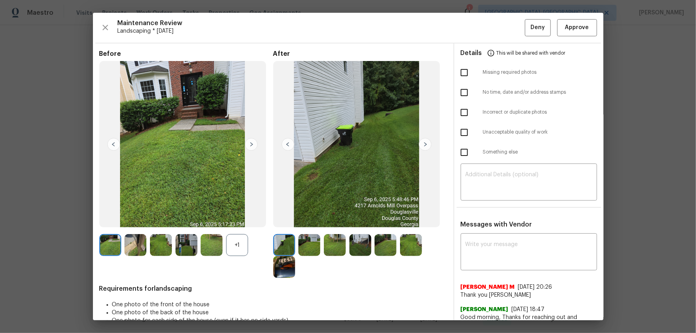
click at [238, 220] on div "+1" at bounding box center [237, 245] width 22 height 22
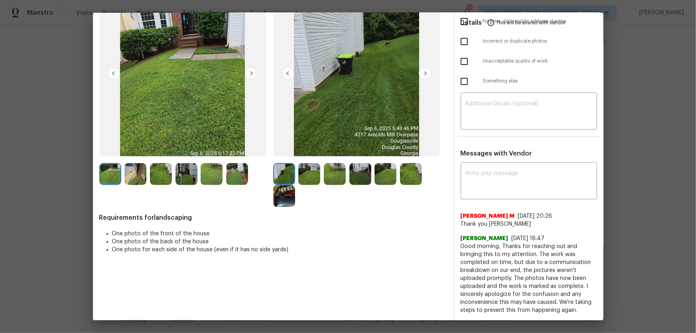
scroll to position [72, 0]
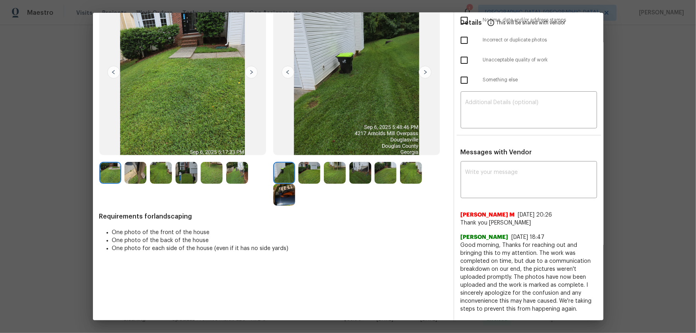
click at [312, 177] on img at bounding box center [309, 173] width 22 height 22
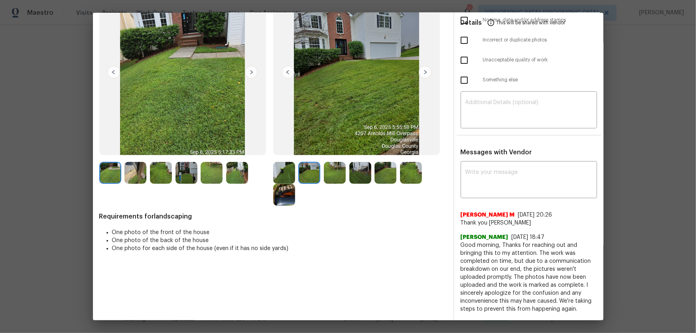
click at [336, 177] on img at bounding box center [335, 173] width 22 height 22
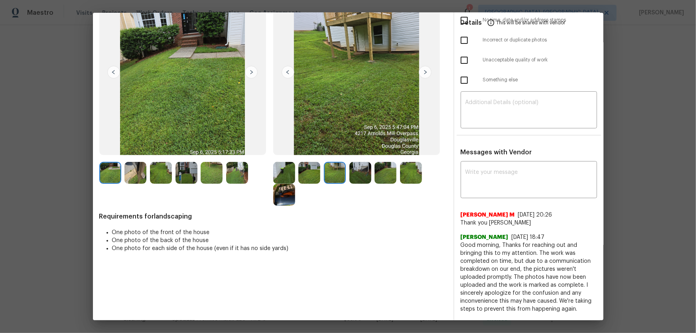
drag, startPoint x: 355, startPoint y: 177, endPoint x: 363, endPoint y: 177, distance: 8.0
click at [355, 177] on img at bounding box center [360, 173] width 22 height 22
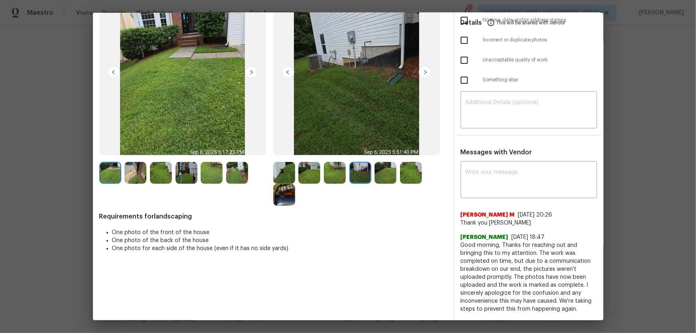
click at [382, 177] on img at bounding box center [385, 173] width 22 height 22
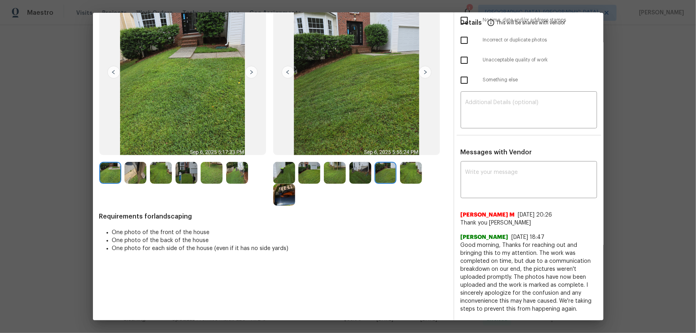
click at [406, 178] on img at bounding box center [411, 173] width 22 height 22
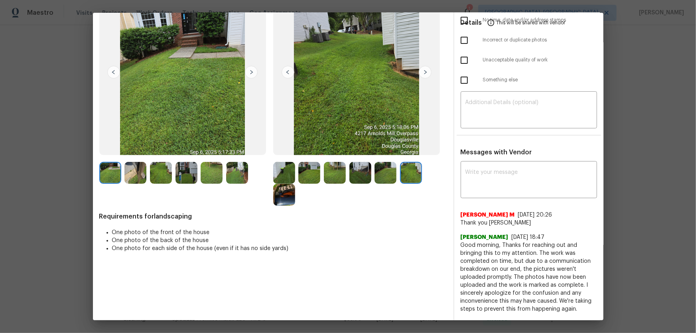
click at [285, 197] on img at bounding box center [284, 195] width 22 height 22
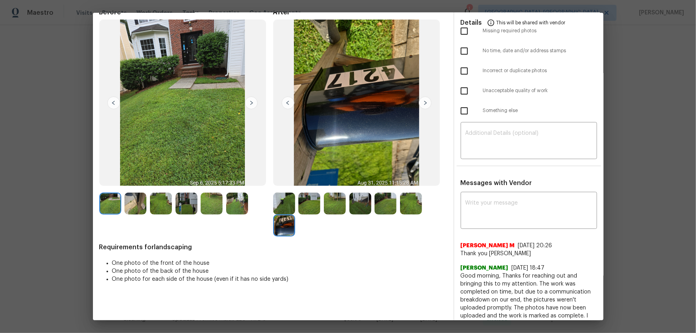
scroll to position [0, 0]
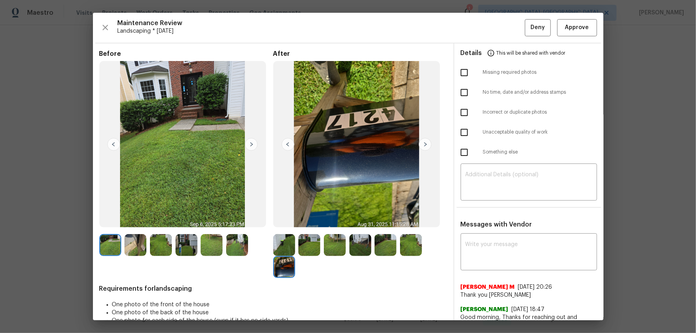
click at [495, 24] on div "Maintenance Review Landscaping * Tue, Sep 02 Deny Approve Before After Requirem…" at bounding box center [348, 166] width 510 height 307
click at [495, 26] on span "Approve" at bounding box center [576, 28] width 27 height 10
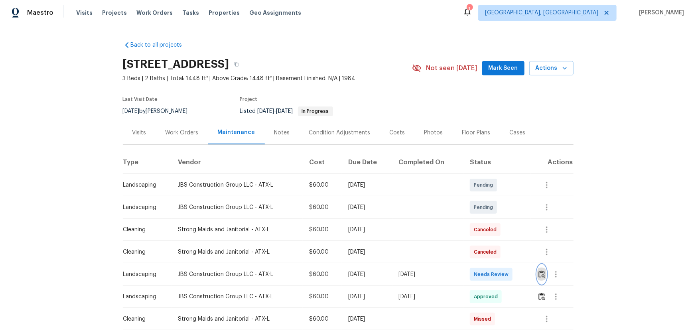
click at [541, 275] on img "button" at bounding box center [541, 274] width 7 height 8
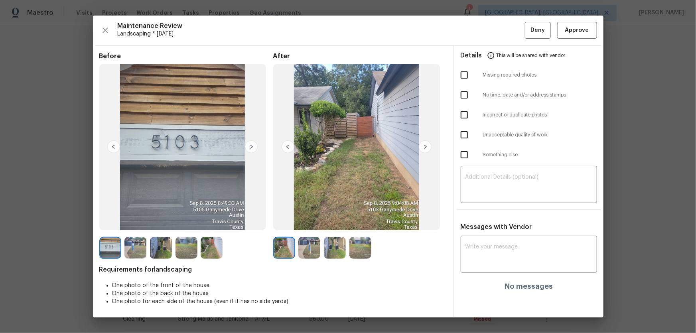
click at [318, 245] on img at bounding box center [309, 248] width 22 height 22
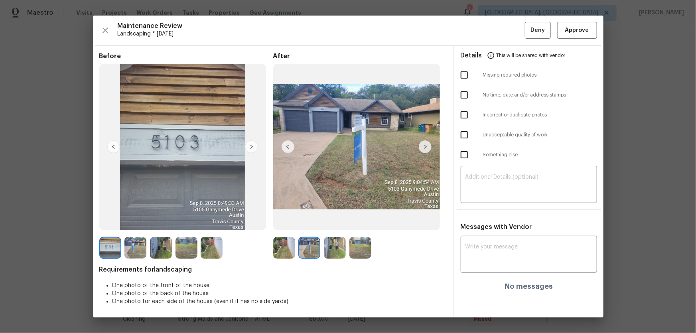
click at [339, 248] on img at bounding box center [335, 248] width 22 height 22
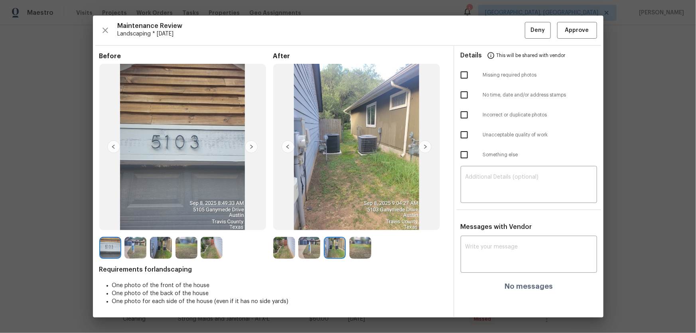
click at [358, 249] on img at bounding box center [360, 248] width 22 height 22
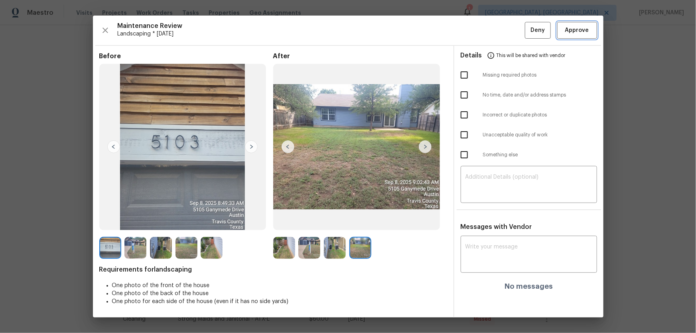
click at [568, 33] on span "Approve" at bounding box center [577, 31] width 24 height 10
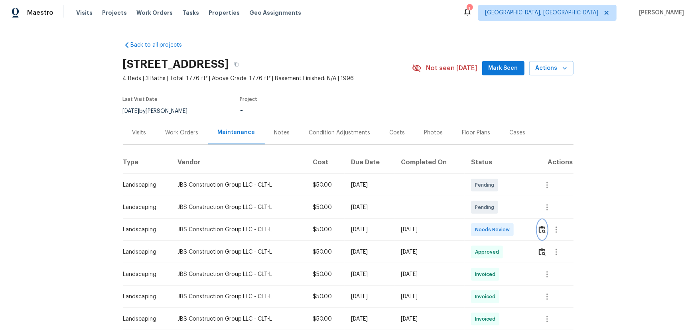
click at [495, 220] on img "button" at bounding box center [541, 230] width 7 height 8
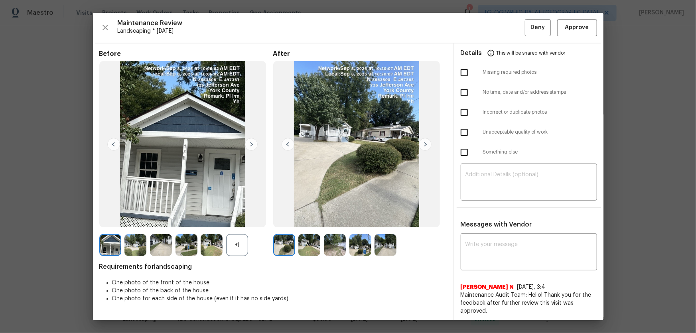
click at [240, 220] on div "+1" at bounding box center [237, 245] width 22 height 22
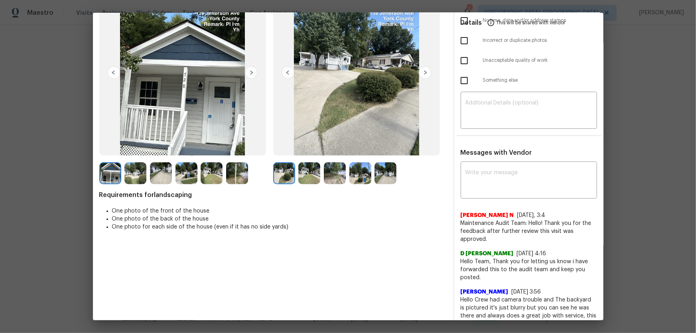
scroll to position [72, 0]
click at [310, 174] on img at bounding box center [309, 173] width 22 height 22
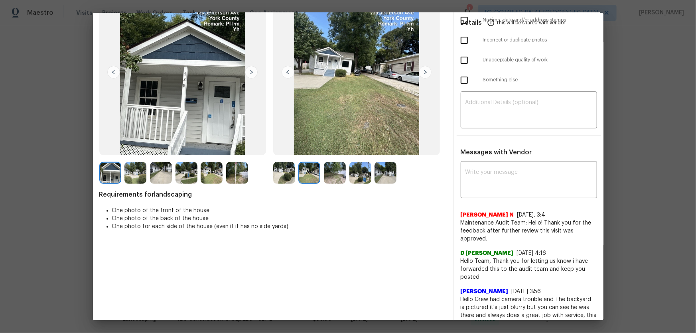
click at [341, 172] on img at bounding box center [335, 173] width 22 height 22
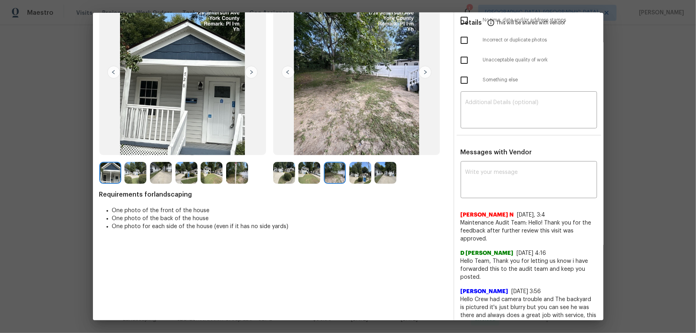
click at [358, 172] on img at bounding box center [360, 173] width 22 height 22
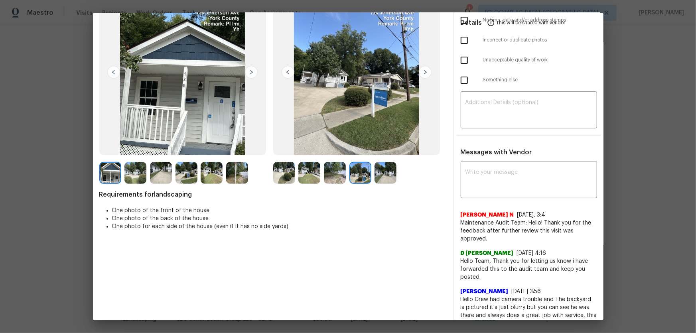
click at [380, 171] on img at bounding box center [385, 173] width 22 height 22
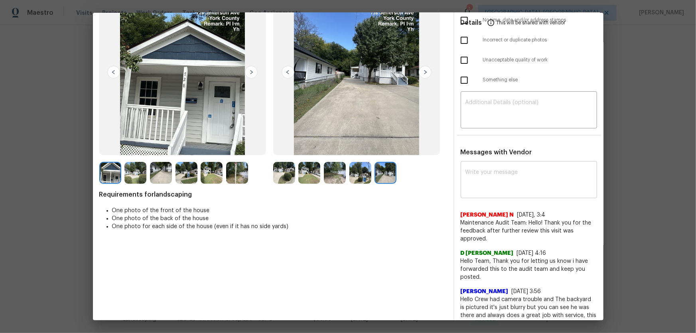
scroll to position [0, 0]
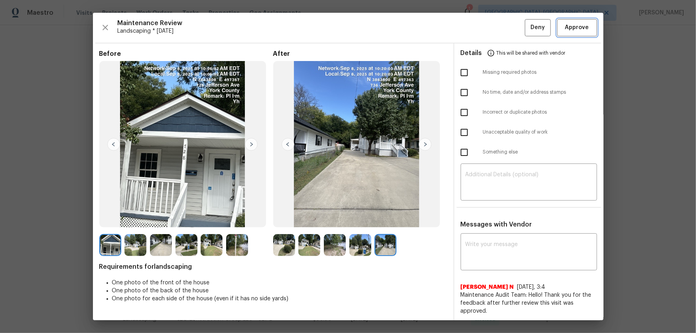
click at [495, 24] on span "Approve" at bounding box center [577, 28] width 24 height 10
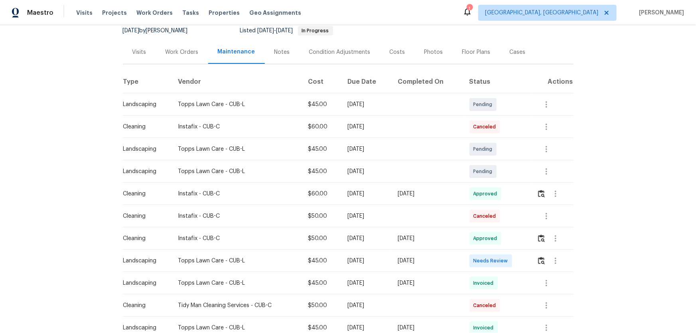
scroll to position [108, 0]
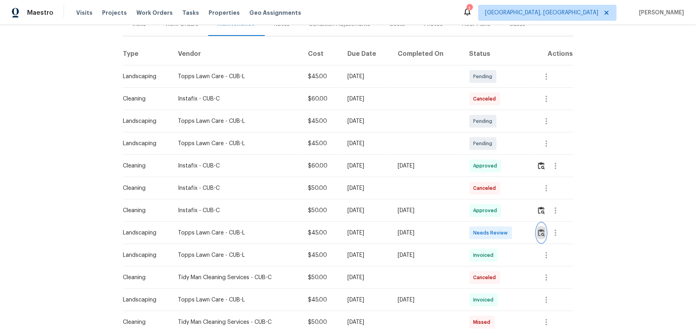
click at [495, 220] on img "button" at bounding box center [541, 233] width 7 height 8
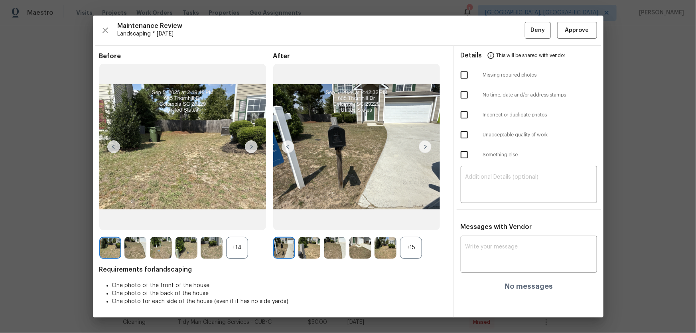
click at [409, 220] on div "+15" at bounding box center [411, 248] width 22 height 22
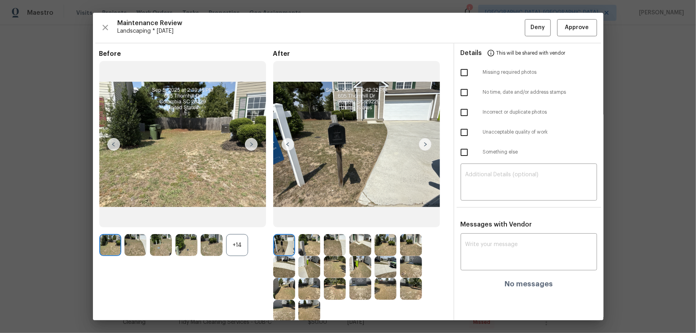
click at [235, 220] on div "+14" at bounding box center [237, 245] width 22 height 22
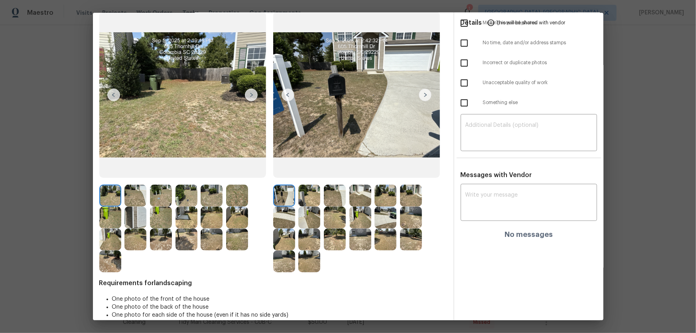
scroll to position [60, 0]
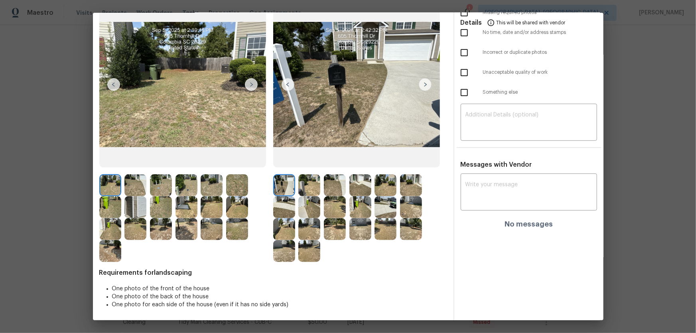
click at [314, 183] on img at bounding box center [309, 185] width 22 height 22
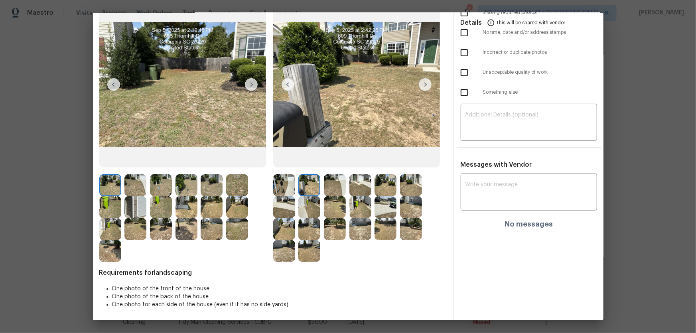
click at [326, 185] on img at bounding box center [335, 185] width 22 height 22
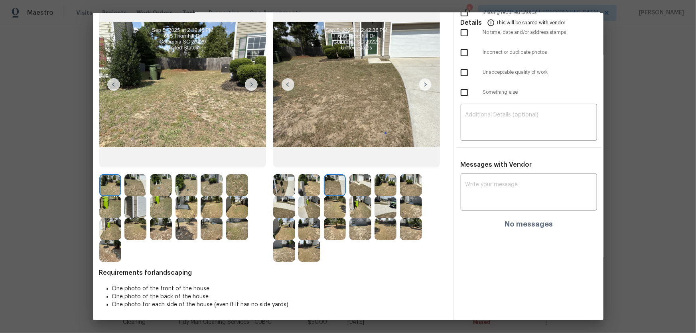
click at [363, 187] on img at bounding box center [360, 185] width 22 height 22
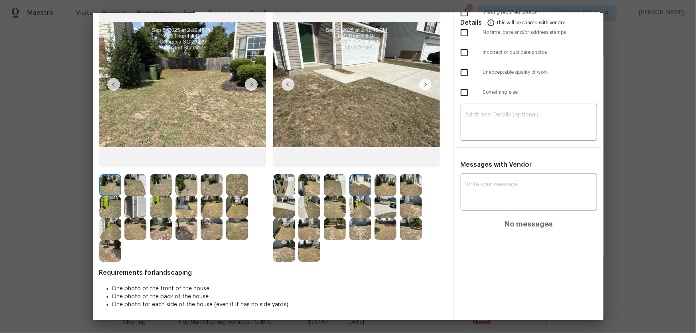
drag, startPoint x: 381, startPoint y: 188, endPoint x: 390, endPoint y: 189, distance: 9.2
click at [381, 188] on img at bounding box center [385, 185] width 22 height 22
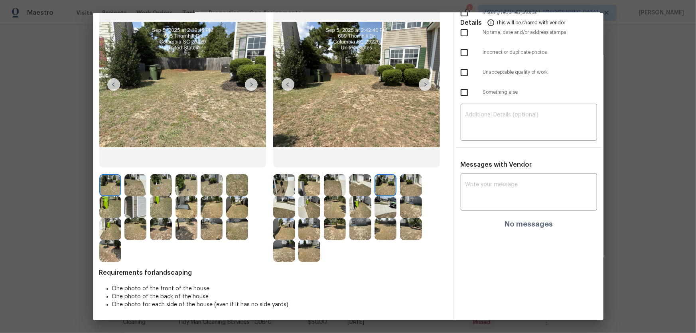
click at [394, 189] on img at bounding box center [385, 185] width 22 height 22
click at [402, 188] on img at bounding box center [411, 185] width 22 height 22
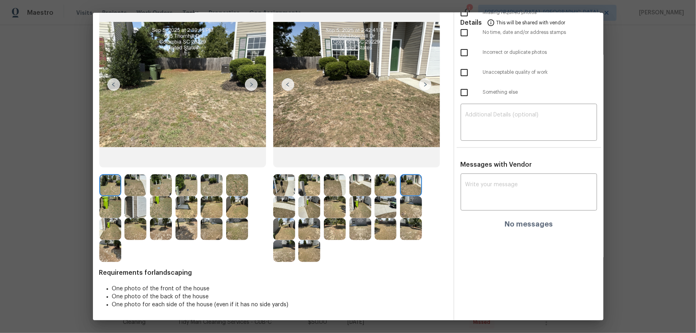
click at [286, 205] on img at bounding box center [284, 207] width 22 height 22
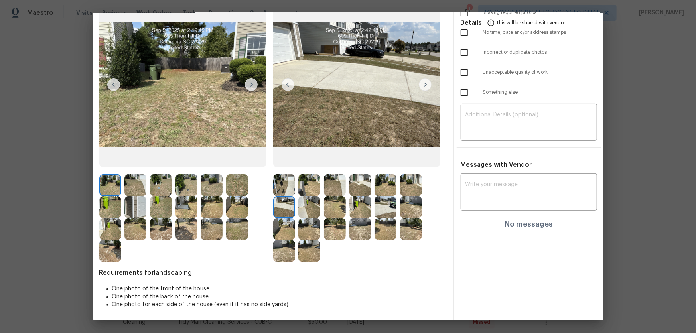
click at [307, 202] on img at bounding box center [309, 207] width 22 height 22
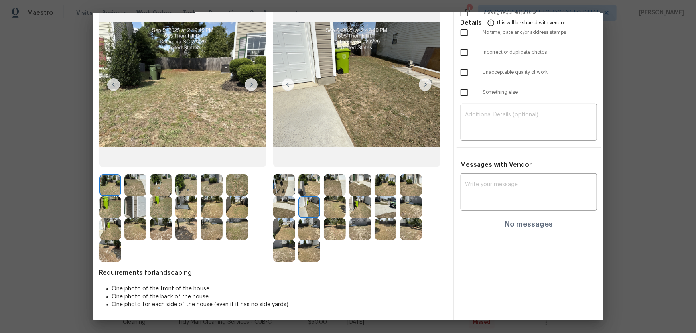
click at [342, 204] on img at bounding box center [335, 207] width 22 height 22
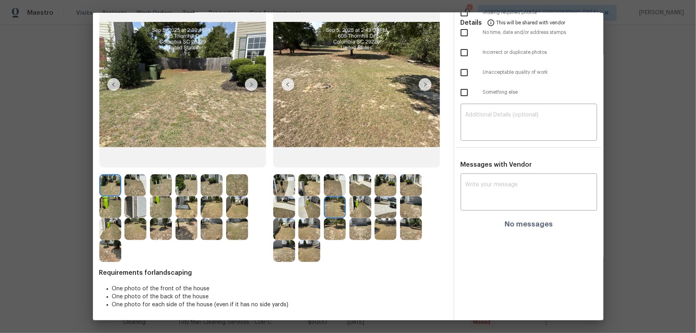
click at [354, 205] on img at bounding box center [360, 207] width 22 height 22
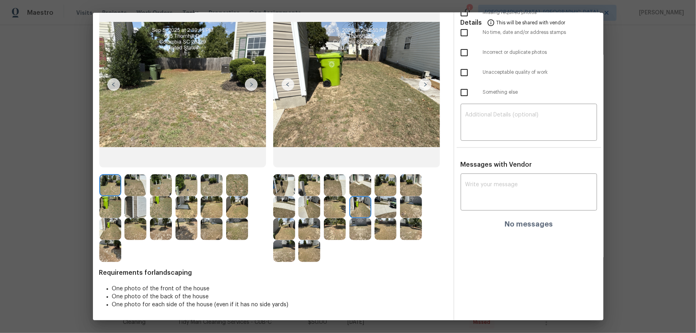
click at [381, 204] on img at bounding box center [385, 207] width 22 height 22
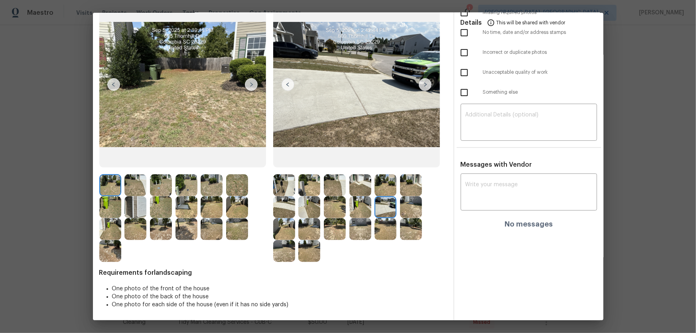
click at [409, 206] on img at bounding box center [411, 207] width 22 height 22
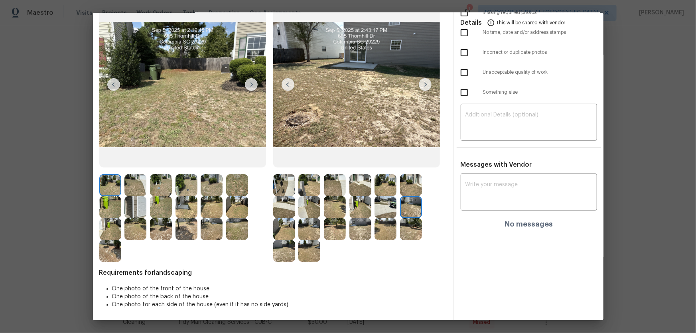
click at [282, 220] on img at bounding box center [284, 229] width 22 height 22
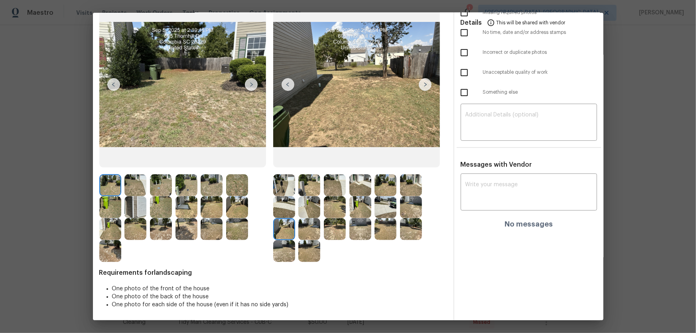
click at [316, 220] on img at bounding box center [309, 229] width 22 height 22
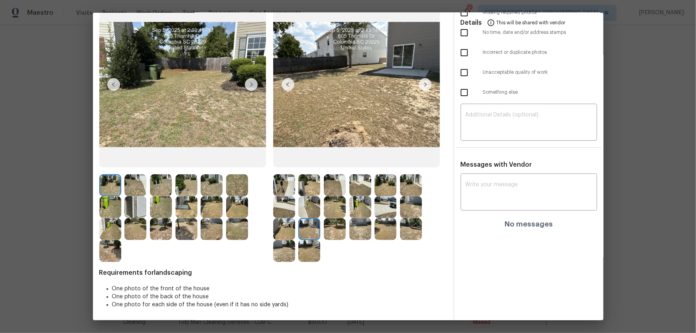
click at [337, 220] on img at bounding box center [335, 229] width 22 height 22
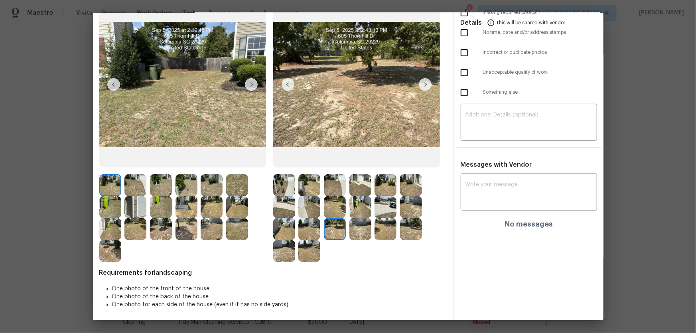
click at [361, 220] on img at bounding box center [360, 229] width 22 height 22
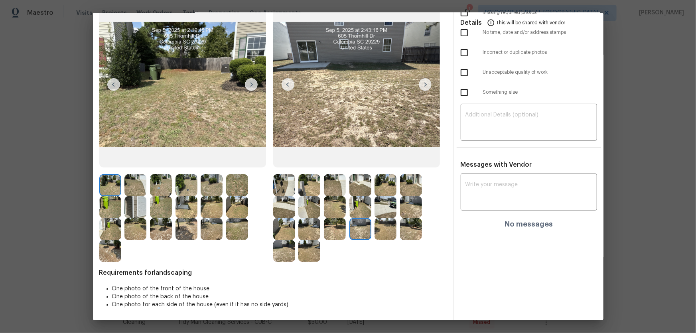
click at [387, 220] on img at bounding box center [385, 229] width 22 height 22
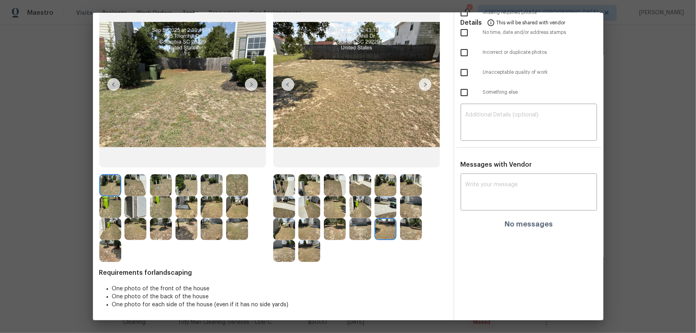
click at [403, 220] on img at bounding box center [411, 229] width 22 height 22
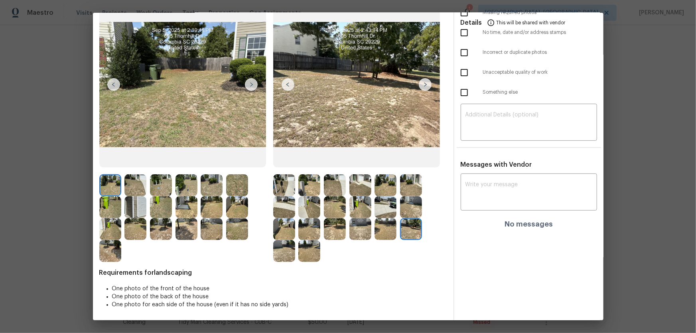
click at [290, 220] on img at bounding box center [284, 251] width 22 height 22
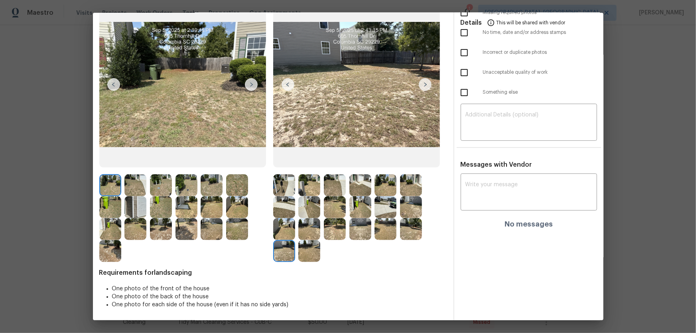
click at [310, 220] on img at bounding box center [309, 251] width 22 height 22
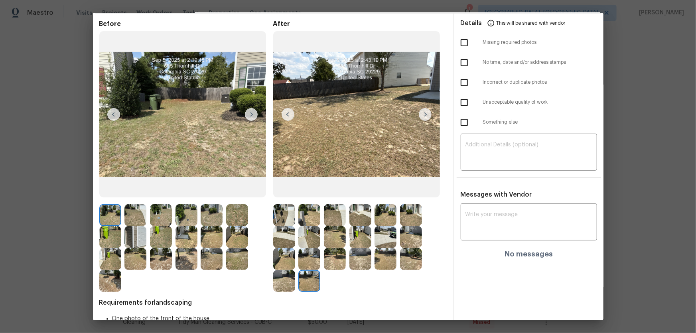
scroll to position [0, 0]
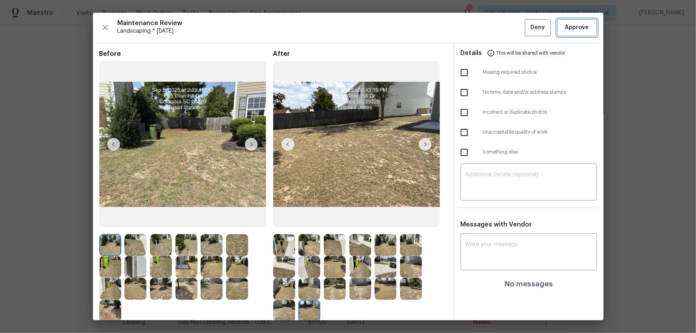
click at [495, 29] on span "Approve" at bounding box center [577, 28] width 24 height 10
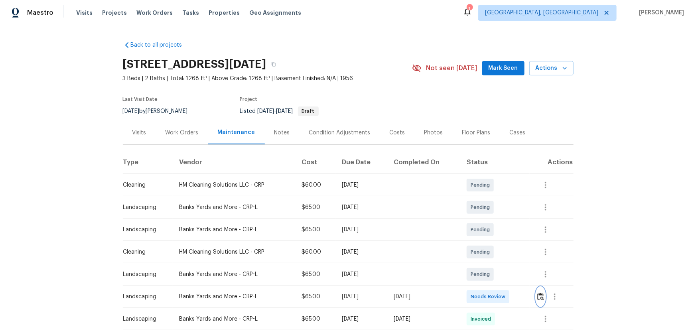
click at [495, 220] on button "button" at bounding box center [540, 296] width 9 height 19
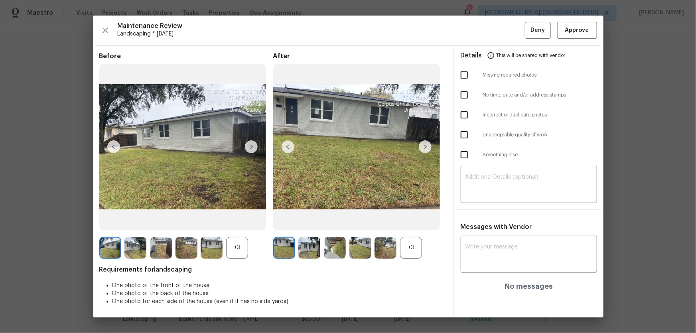
click at [411, 220] on div "+3" at bounding box center [411, 248] width 22 height 22
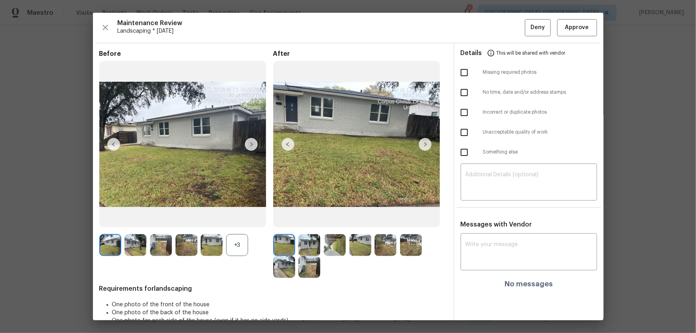
click at [234, 220] on div "+3" at bounding box center [237, 245] width 22 height 22
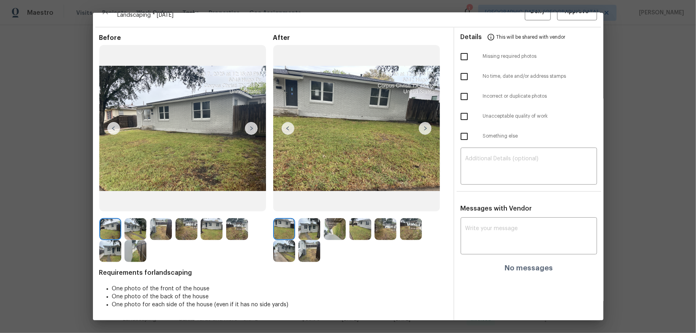
click at [307, 220] on img at bounding box center [309, 229] width 22 height 22
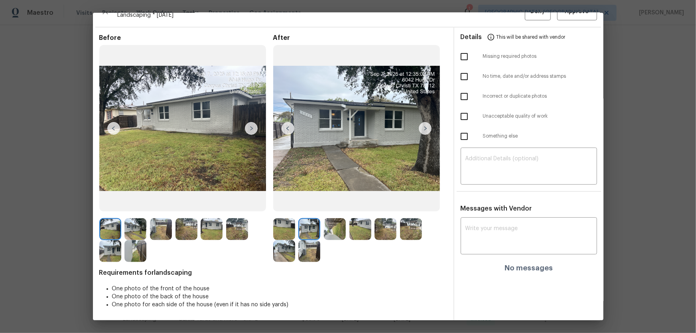
click at [329, 220] on img at bounding box center [335, 229] width 22 height 22
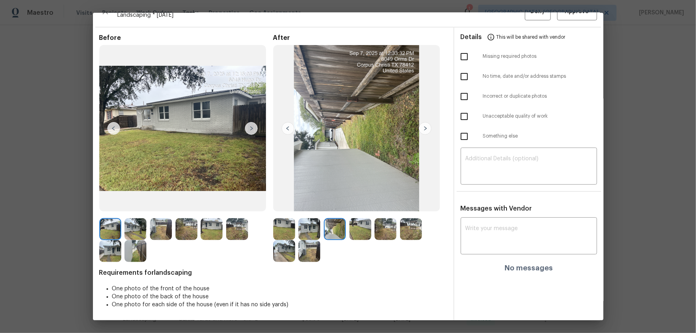
click at [360, 220] on img at bounding box center [360, 229] width 22 height 22
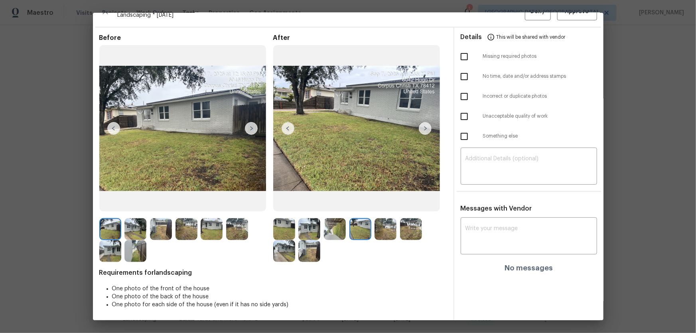
click at [381, 220] on img at bounding box center [385, 229] width 22 height 22
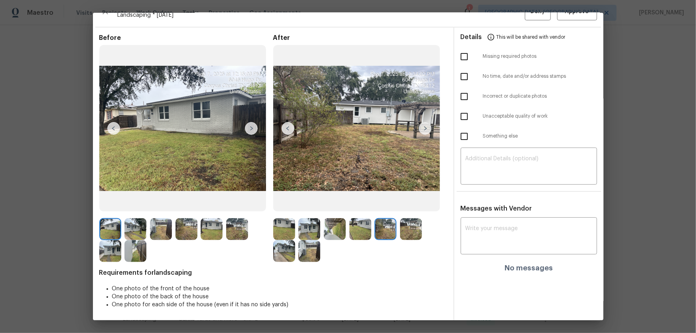
click at [403, 220] on img at bounding box center [411, 229] width 22 height 22
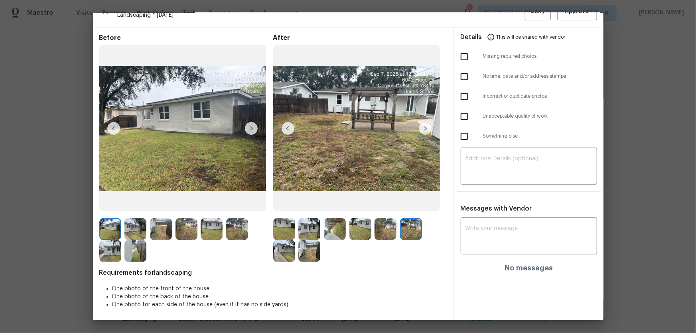
click at [279, 220] on img at bounding box center [284, 251] width 22 height 22
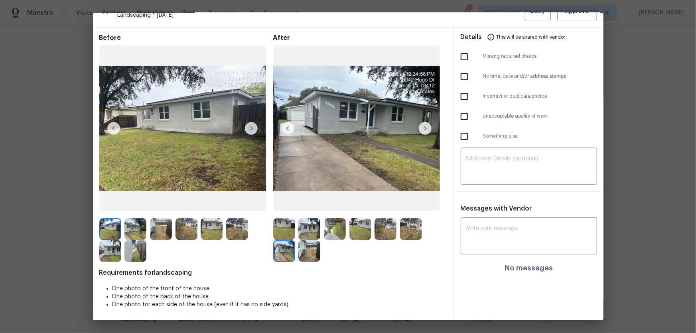
click at [312, 220] on img at bounding box center [309, 251] width 22 height 22
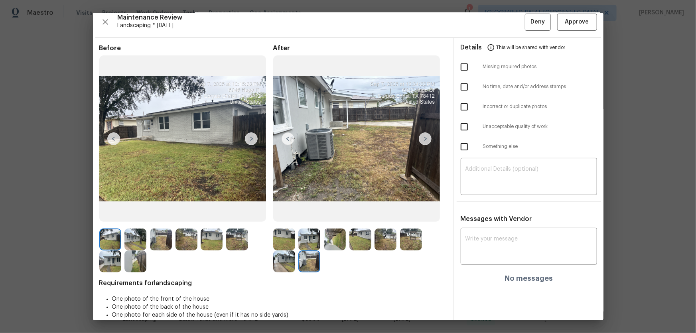
scroll to position [0, 0]
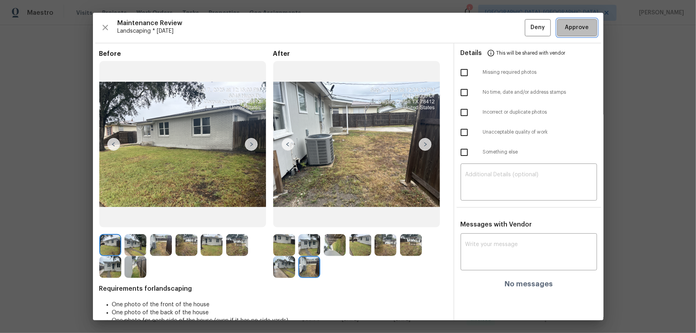
click at [495, 22] on button "Approve" at bounding box center [577, 27] width 40 height 17
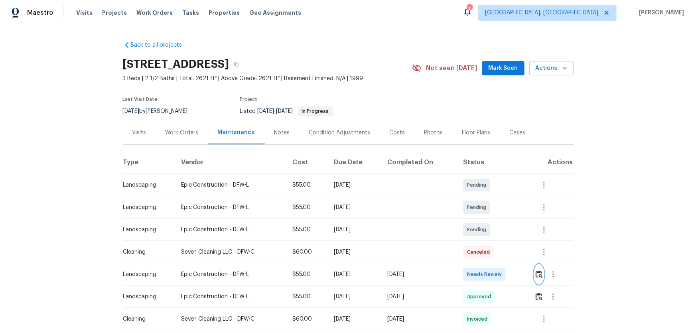
click at [495, 220] on img "button" at bounding box center [538, 274] width 7 height 8
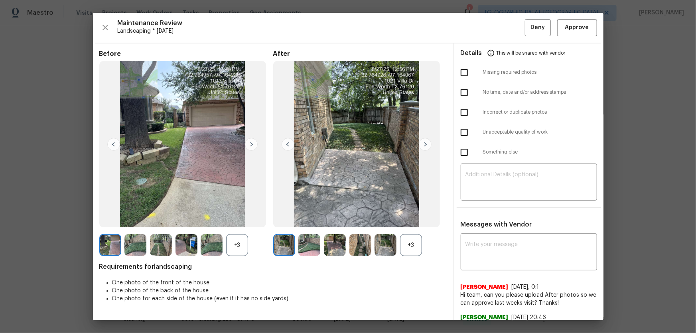
click at [415, 220] on div "+3" at bounding box center [411, 245] width 22 height 22
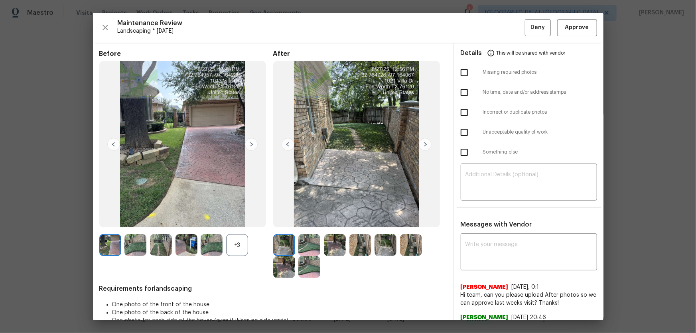
click at [247, 220] on div "+3" at bounding box center [237, 245] width 22 height 22
click at [299, 220] on img at bounding box center [309, 245] width 22 height 22
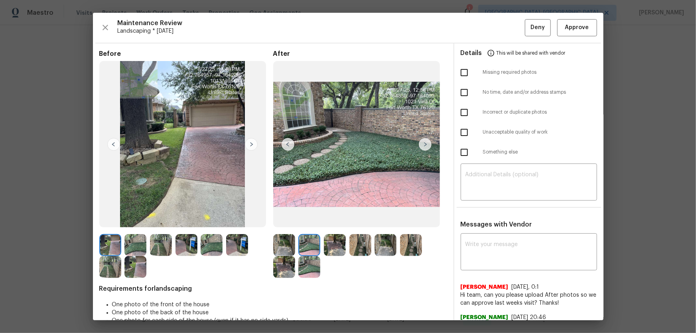
click at [349, 220] on img at bounding box center [360, 245] width 22 height 22
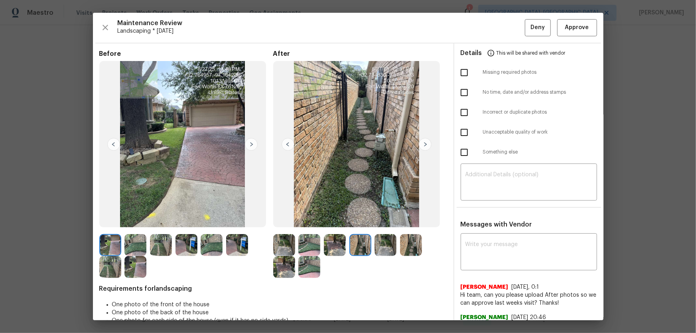
click at [337, 220] on img at bounding box center [335, 245] width 22 height 22
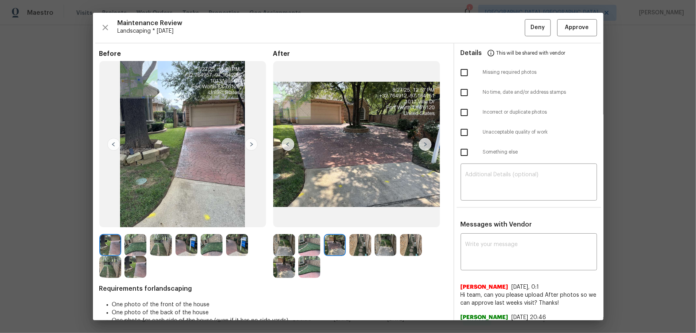
click at [363, 220] on img at bounding box center [360, 245] width 22 height 22
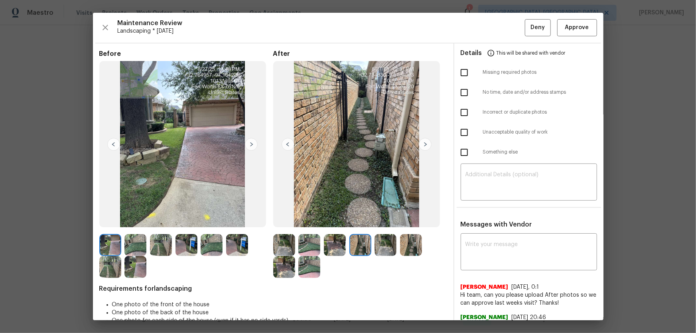
click at [377, 220] on img at bounding box center [385, 245] width 22 height 22
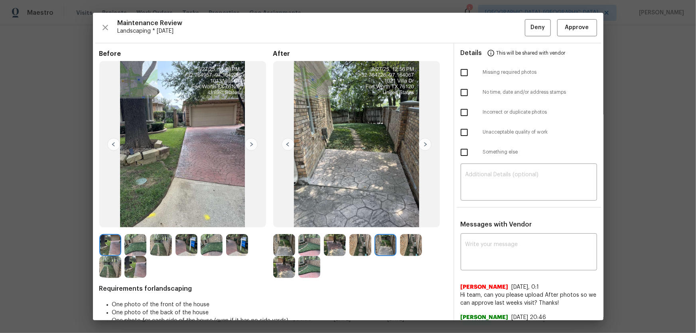
click at [407, 220] on img at bounding box center [411, 245] width 22 height 22
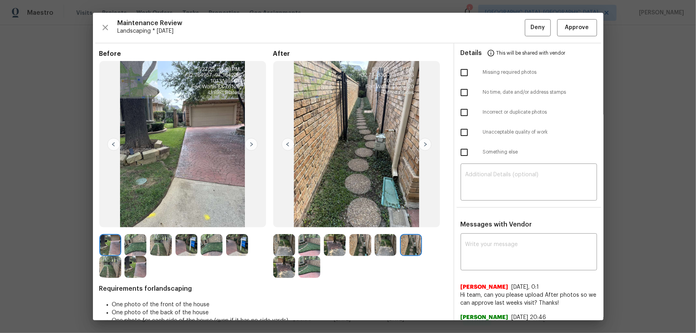
click at [286, 220] on img at bounding box center [284, 267] width 22 height 22
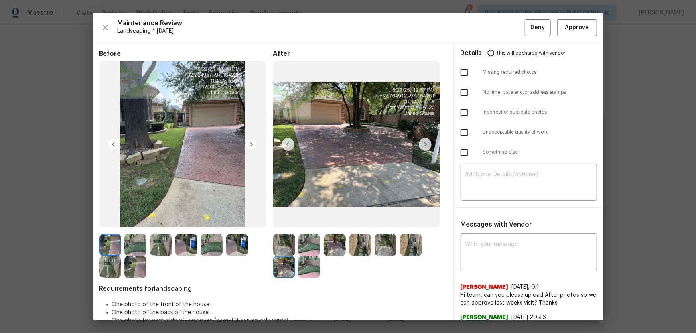
click at [316, 220] on img at bounding box center [309, 267] width 22 height 22
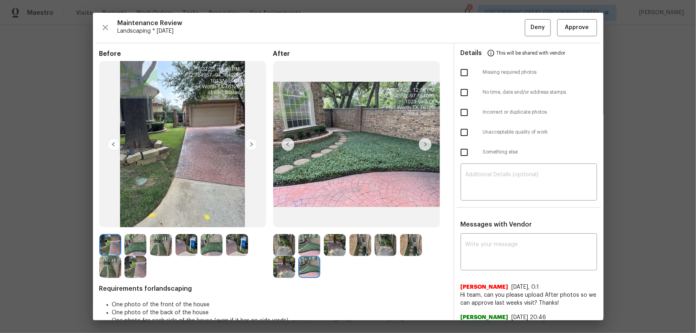
click at [286, 220] on img at bounding box center [284, 245] width 22 height 22
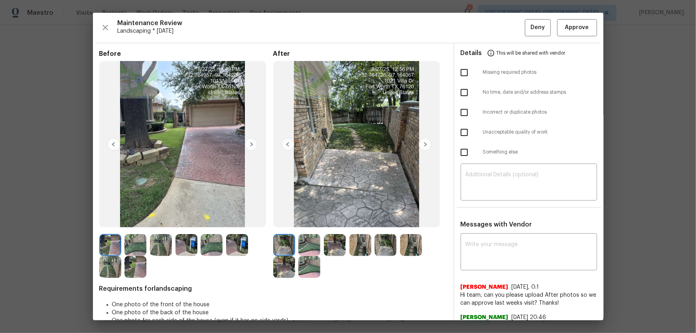
click at [301, 220] on img at bounding box center [309, 245] width 22 height 22
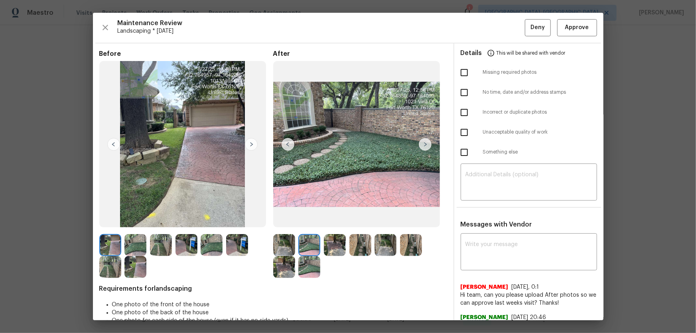
click at [324, 220] on img at bounding box center [335, 245] width 22 height 22
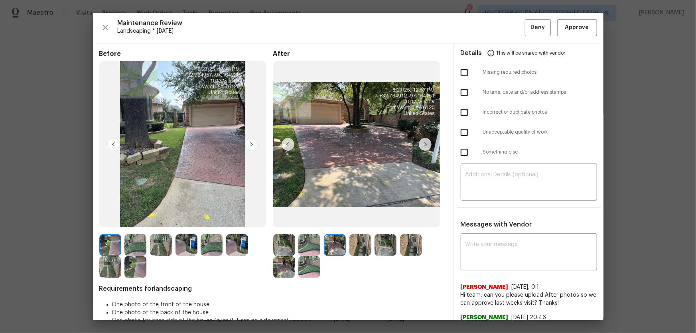
click at [354, 220] on img at bounding box center [360, 245] width 22 height 22
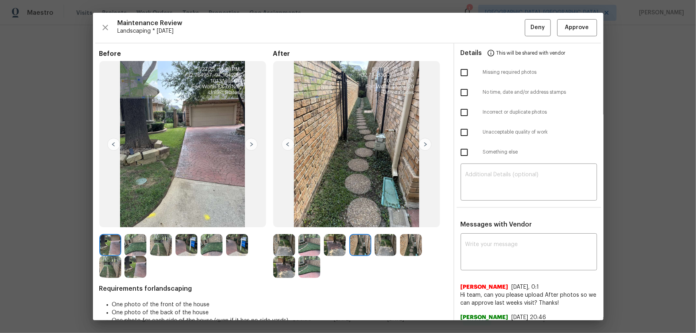
click at [381, 220] on img at bounding box center [385, 245] width 22 height 22
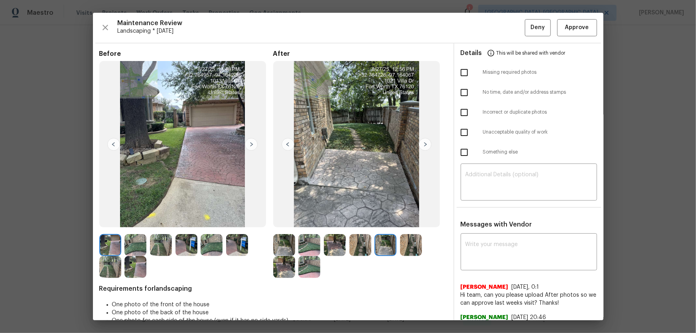
click at [416, 220] on img at bounding box center [411, 245] width 22 height 22
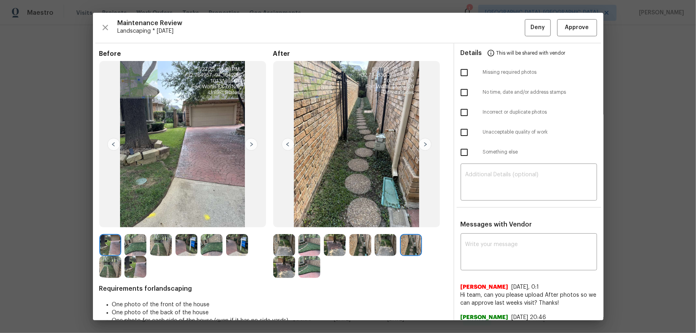
click at [287, 220] on img at bounding box center [284, 267] width 22 height 22
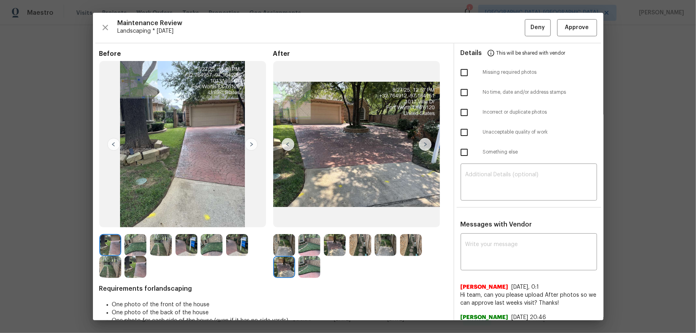
click at [307, 220] on img at bounding box center [309, 267] width 22 height 22
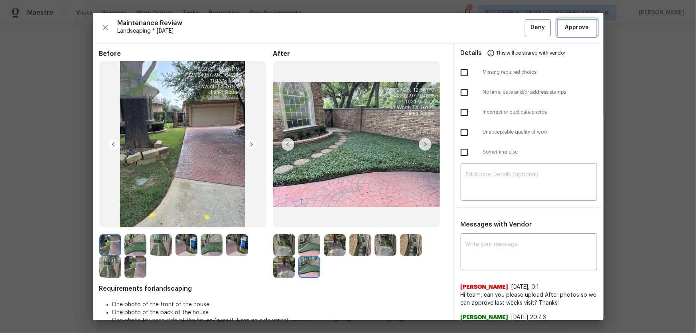
click at [495, 29] on span "Approve" at bounding box center [577, 28] width 24 height 10
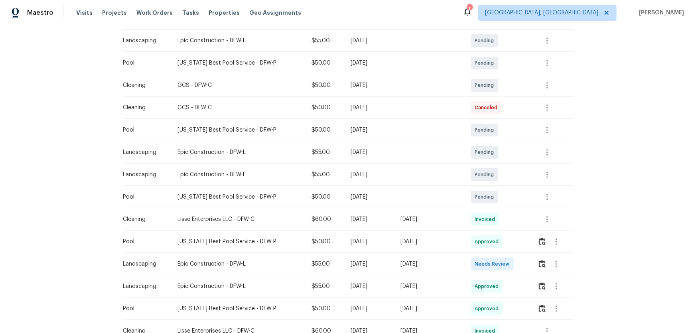
scroll to position [145, 0]
click at [541, 259] on button "button" at bounding box center [541, 263] width 9 height 19
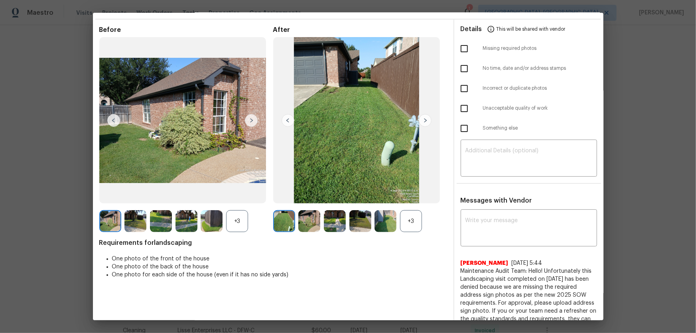
scroll to position [36, 0]
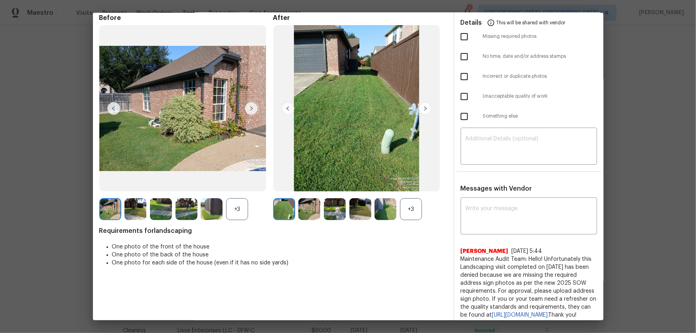
click at [411, 211] on div "+3" at bounding box center [411, 209] width 22 height 22
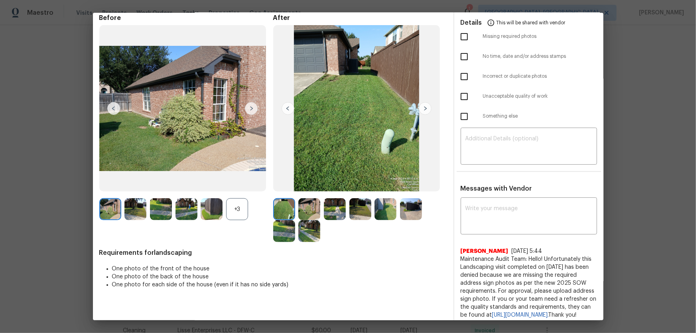
click at [236, 209] on div "+3" at bounding box center [237, 209] width 22 height 22
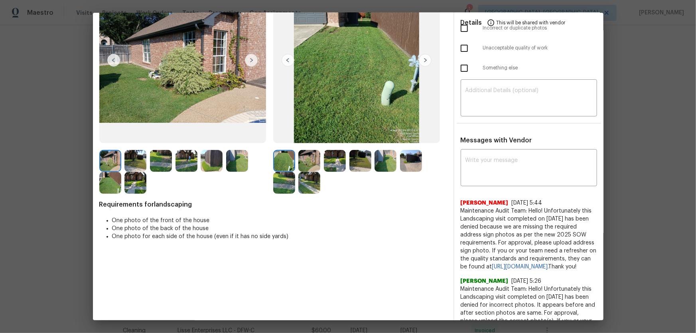
scroll to position [72, 0]
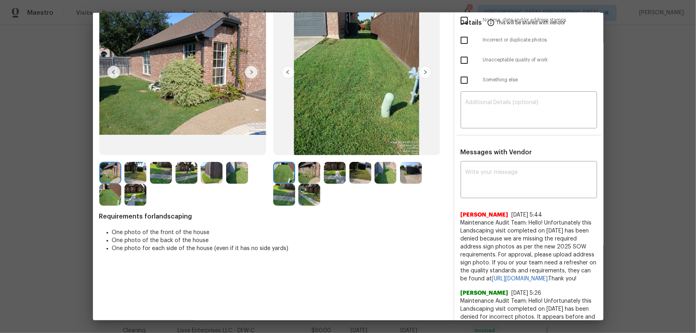
click at [303, 173] on img at bounding box center [309, 173] width 22 height 22
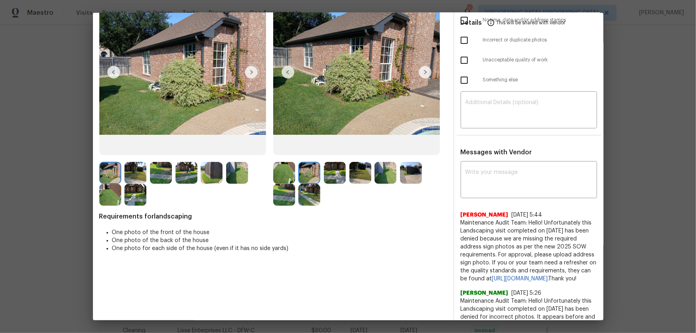
click at [334, 182] on img at bounding box center [335, 173] width 22 height 22
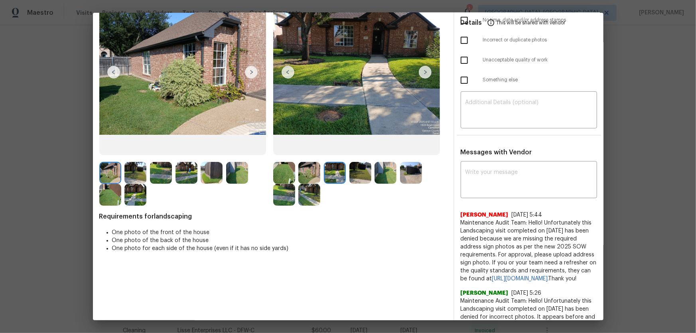
click at [355, 178] on img at bounding box center [360, 173] width 22 height 22
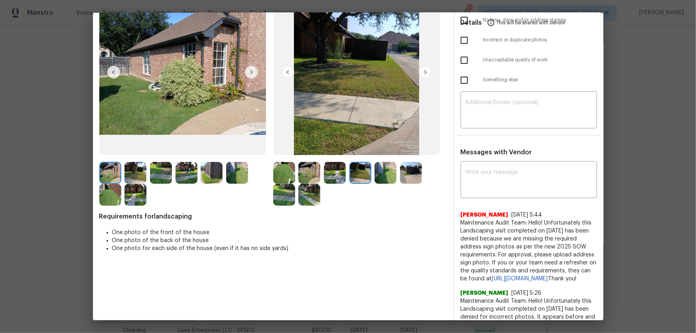
click at [377, 178] on img at bounding box center [385, 173] width 22 height 22
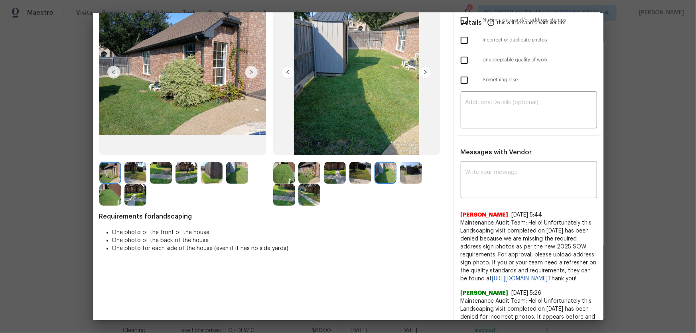
click at [401, 176] on img at bounding box center [411, 173] width 22 height 22
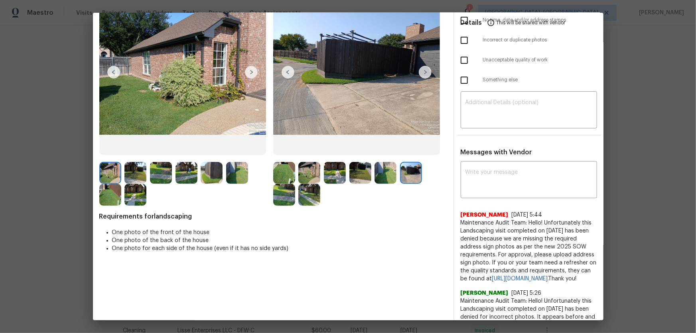
click at [290, 192] on img at bounding box center [284, 195] width 22 height 22
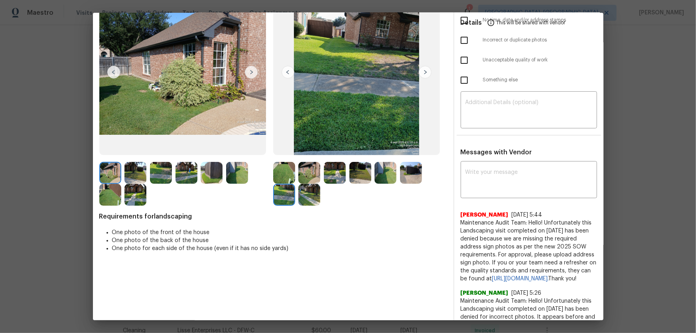
click at [304, 195] on img at bounding box center [309, 195] width 22 height 22
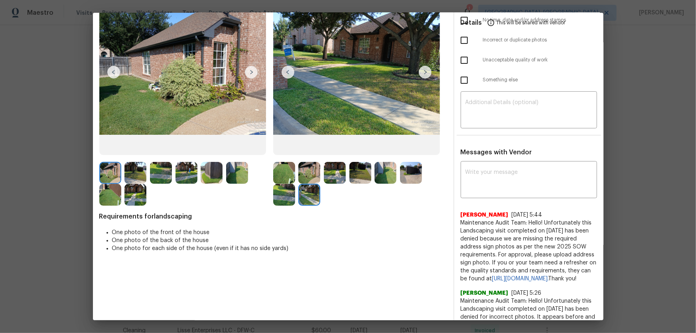
click at [284, 178] on img at bounding box center [284, 173] width 22 height 22
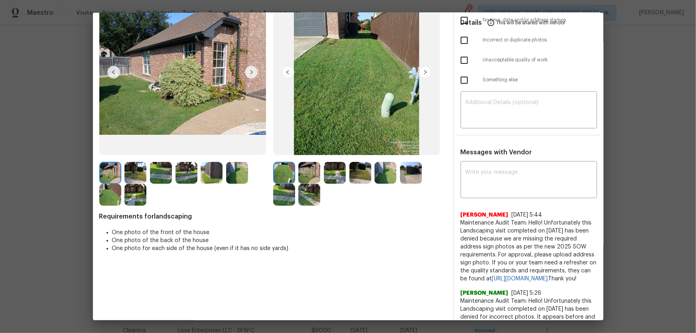
click at [307, 191] on img at bounding box center [309, 195] width 22 height 22
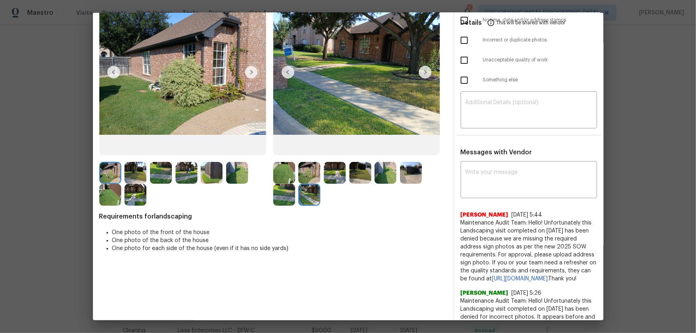
click at [289, 195] on img at bounding box center [284, 195] width 22 height 22
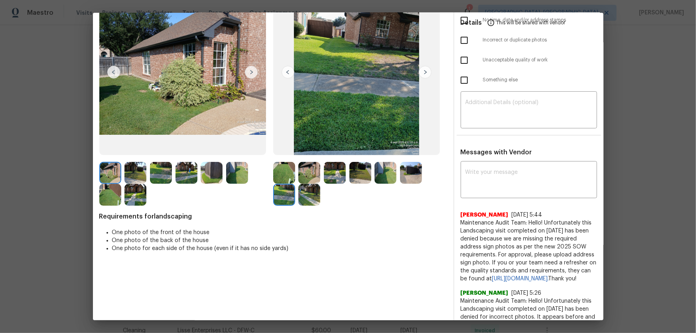
click at [305, 195] on img at bounding box center [309, 195] width 22 height 22
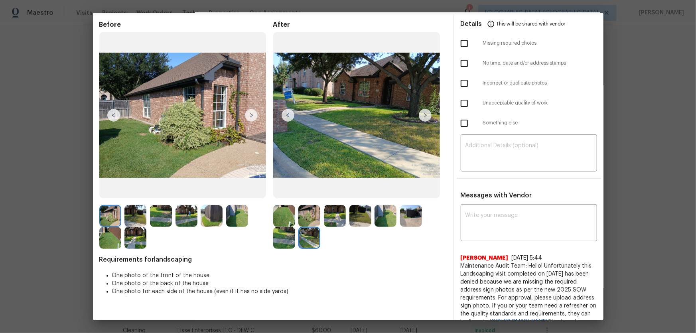
scroll to position [0, 0]
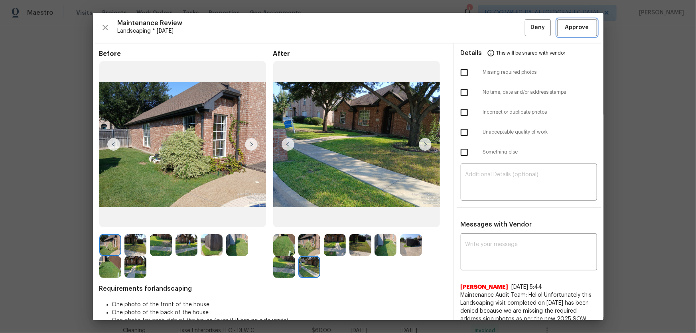
click at [568, 26] on span "Approve" at bounding box center [577, 28] width 24 height 10
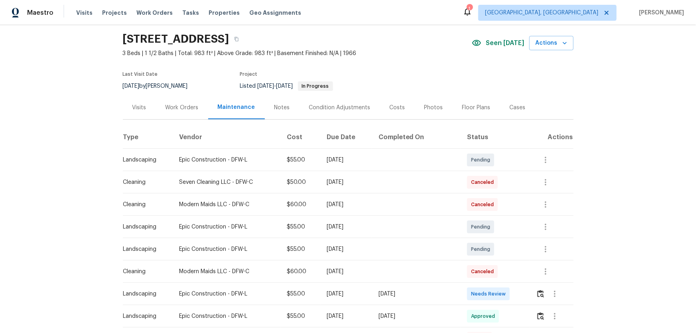
scroll to position [36, 0]
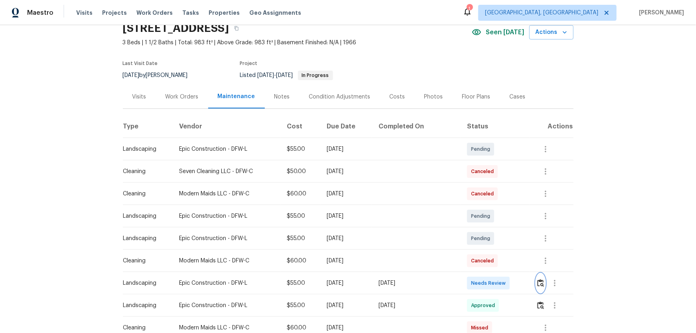
click at [495, 220] on img "button" at bounding box center [540, 283] width 7 height 8
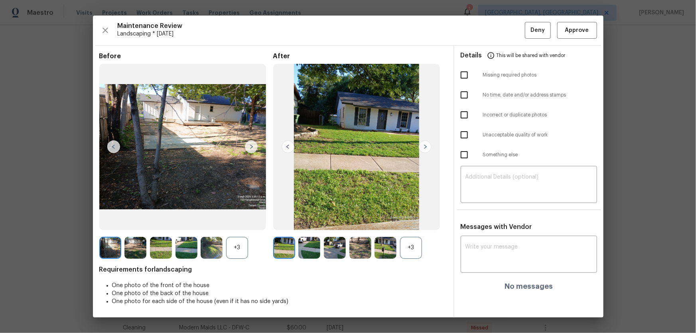
click at [404, 220] on div "+3" at bounding box center [411, 248] width 22 height 22
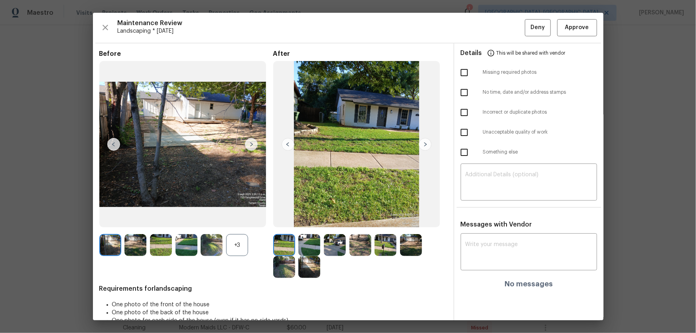
click at [240, 220] on div "+3" at bounding box center [237, 245] width 22 height 22
click at [298, 220] on img at bounding box center [309, 245] width 22 height 22
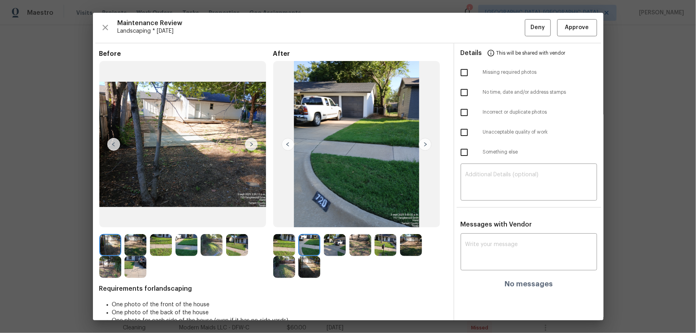
click at [346, 220] on div at bounding box center [337, 245] width 26 height 22
click at [339, 220] on img at bounding box center [335, 245] width 22 height 22
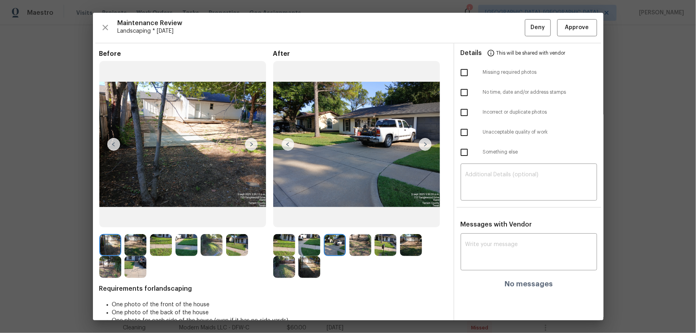
click at [360, 220] on img at bounding box center [360, 245] width 22 height 22
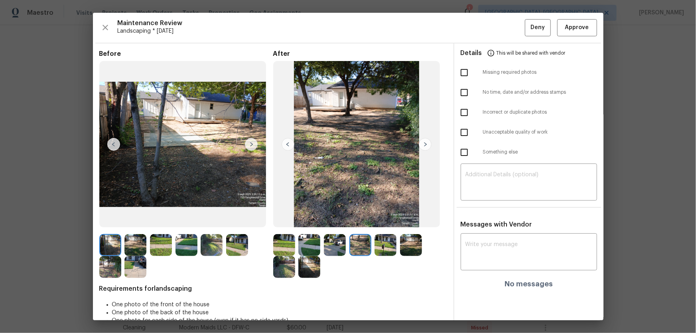
click at [383, 220] on img at bounding box center [385, 245] width 22 height 22
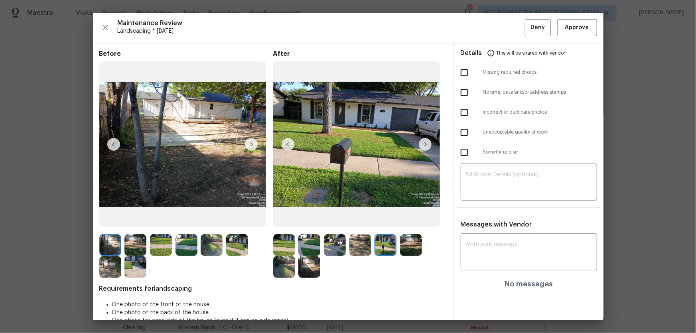
click at [402, 220] on img at bounding box center [411, 245] width 22 height 22
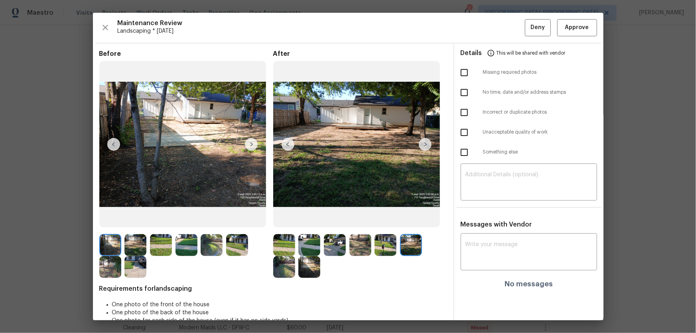
click at [276, 220] on img at bounding box center [284, 267] width 22 height 22
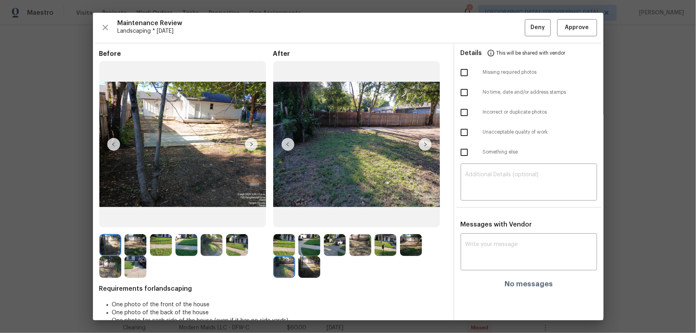
click at [313, 220] on img at bounding box center [309, 267] width 22 height 22
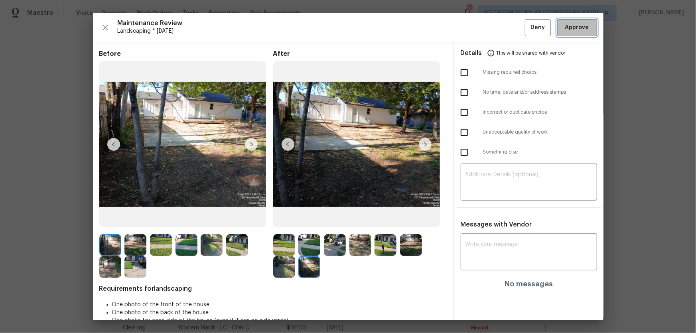
click at [495, 32] on span "Approve" at bounding box center [577, 28] width 24 height 10
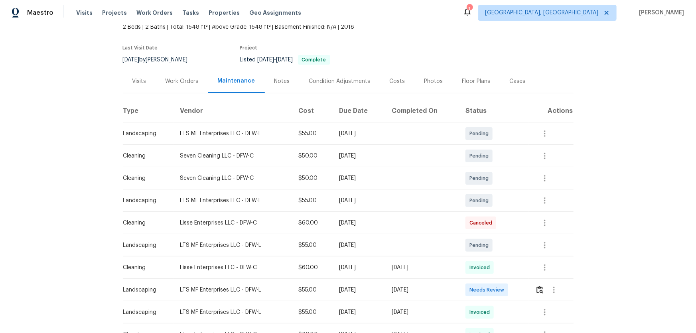
scroll to position [108, 0]
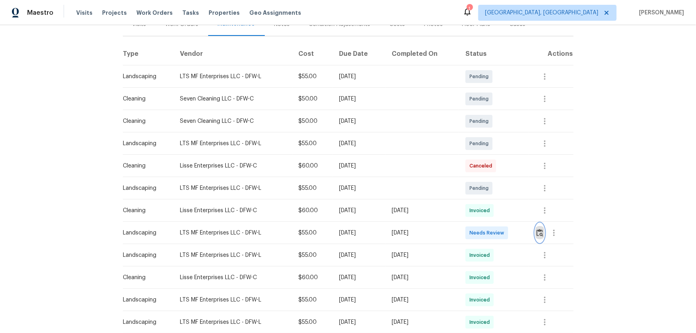
click at [538, 234] on img "button" at bounding box center [539, 233] width 7 height 8
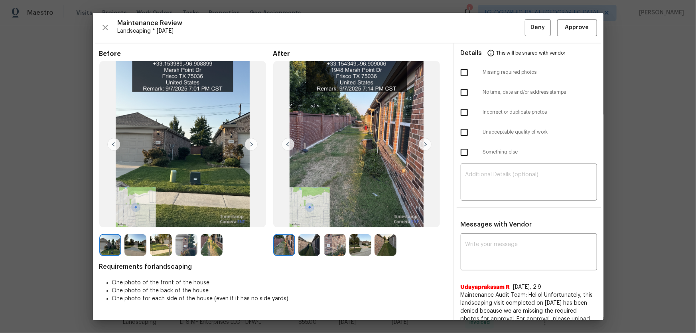
click at [306, 251] on img at bounding box center [309, 245] width 22 height 22
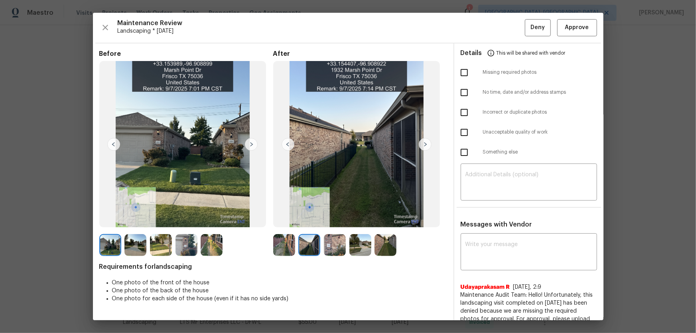
click at [327, 247] on img at bounding box center [335, 245] width 22 height 22
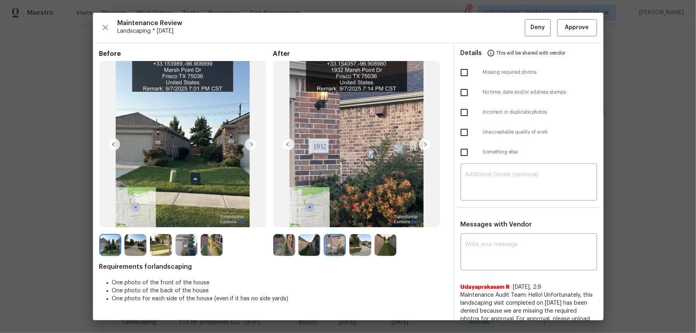
click at [356, 242] on img at bounding box center [360, 245] width 22 height 22
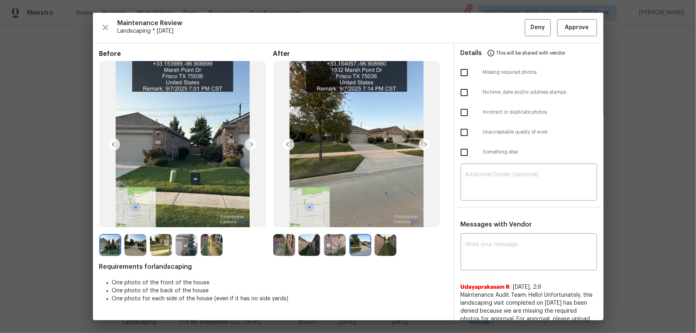
click at [378, 243] on img at bounding box center [385, 245] width 22 height 22
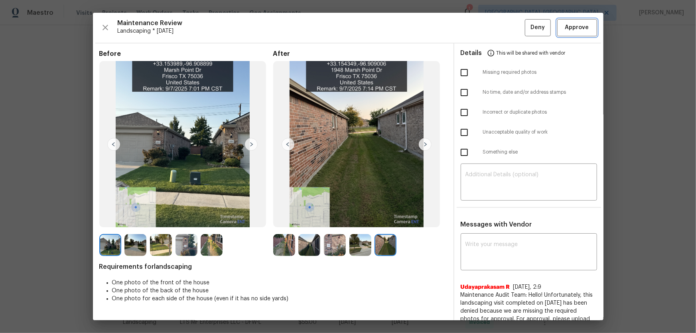
click at [568, 34] on button "Approve" at bounding box center [577, 27] width 40 height 17
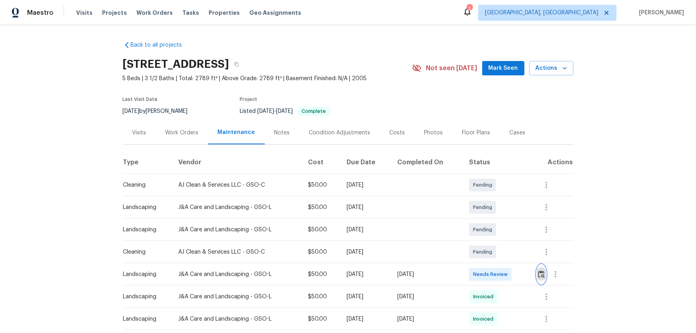
click at [542, 277] on button "button" at bounding box center [540, 274] width 9 height 19
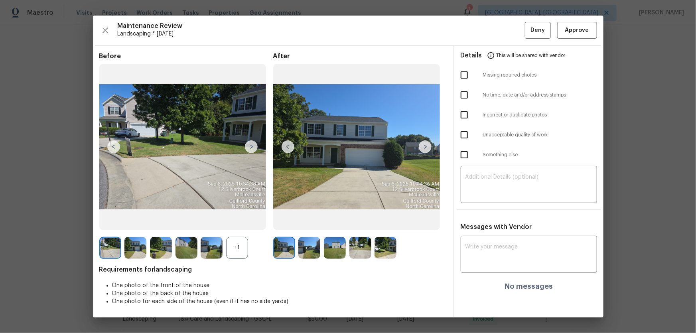
click at [239, 246] on div "+1" at bounding box center [237, 248] width 22 height 22
drag, startPoint x: 310, startPoint y: 248, endPoint x: 320, endPoint y: 252, distance: 11.3
click at [311, 248] on img at bounding box center [309, 248] width 22 height 22
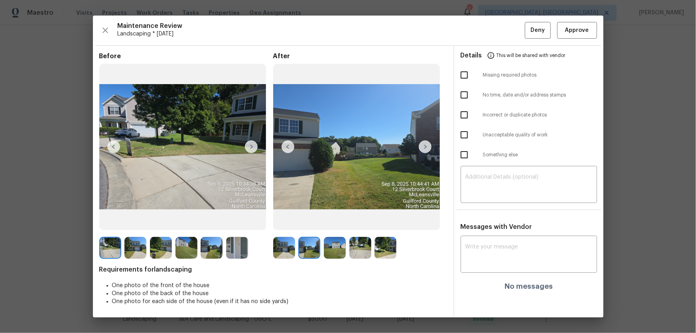
click at [333, 251] on img at bounding box center [335, 248] width 22 height 22
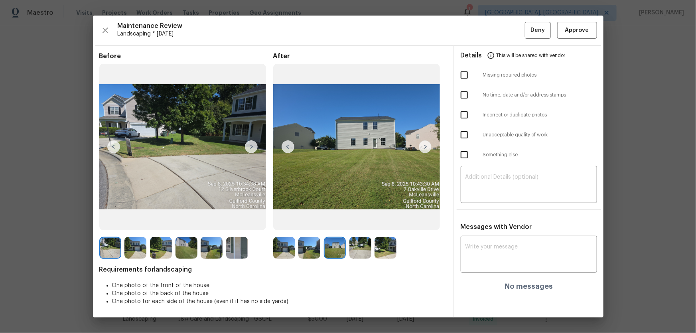
click at [358, 252] on img at bounding box center [360, 248] width 22 height 22
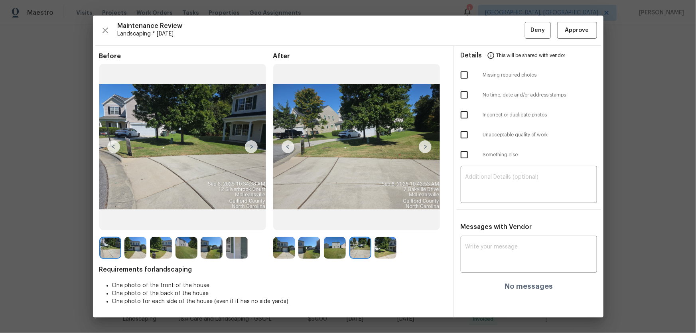
click at [381, 250] on img at bounding box center [385, 248] width 22 height 22
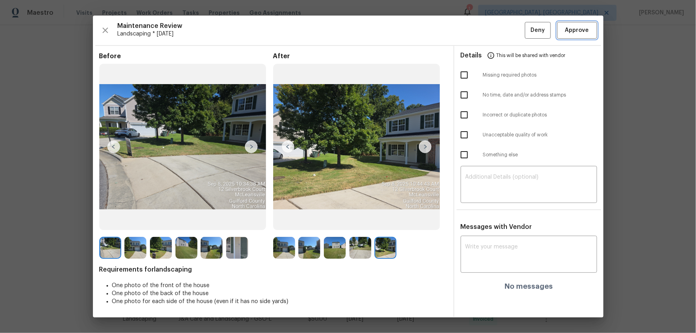
click at [564, 34] on span "Approve" at bounding box center [576, 31] width 27 height 10
